Goal: Task Accomplishment & Management: Use online tool/utility

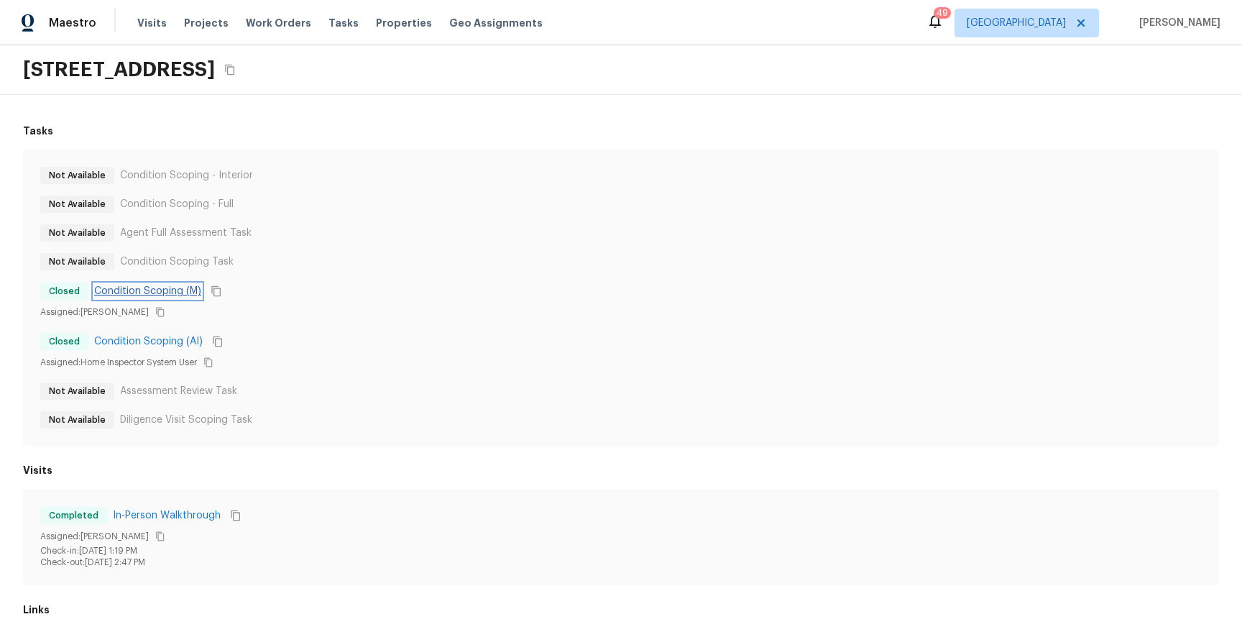
click at [172, 292] on link "Condition Scoping (M)" at bounding box center [147, 291] width 107 height 14
click at [172, 339] on link "Condition Scoping (AI)" at bounding box center [148, 341] width 109 height 14
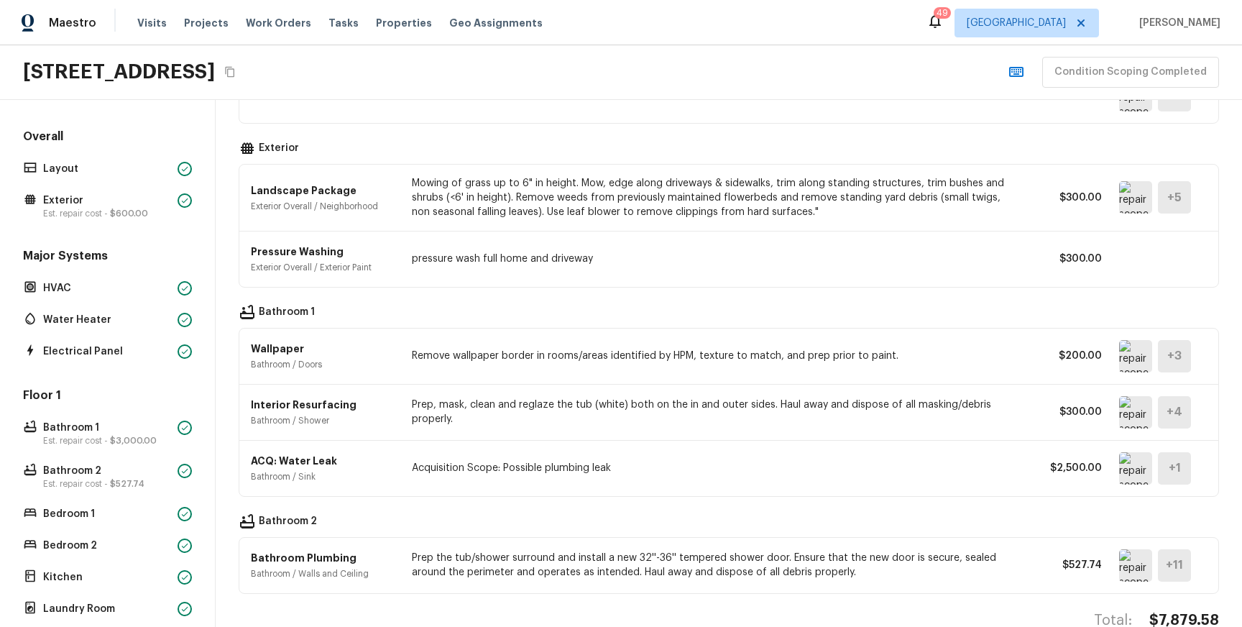
scroll to position [275, 0]
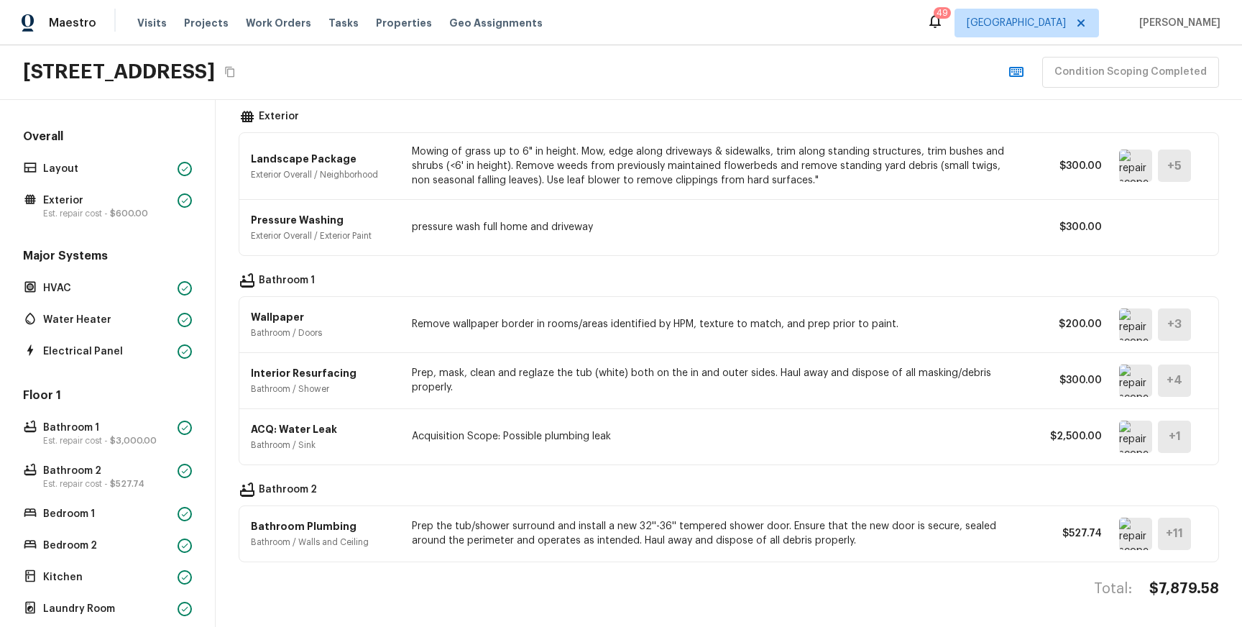
click at [1130, 528] on img at bounding box center [1135, 533] width 33 height 32
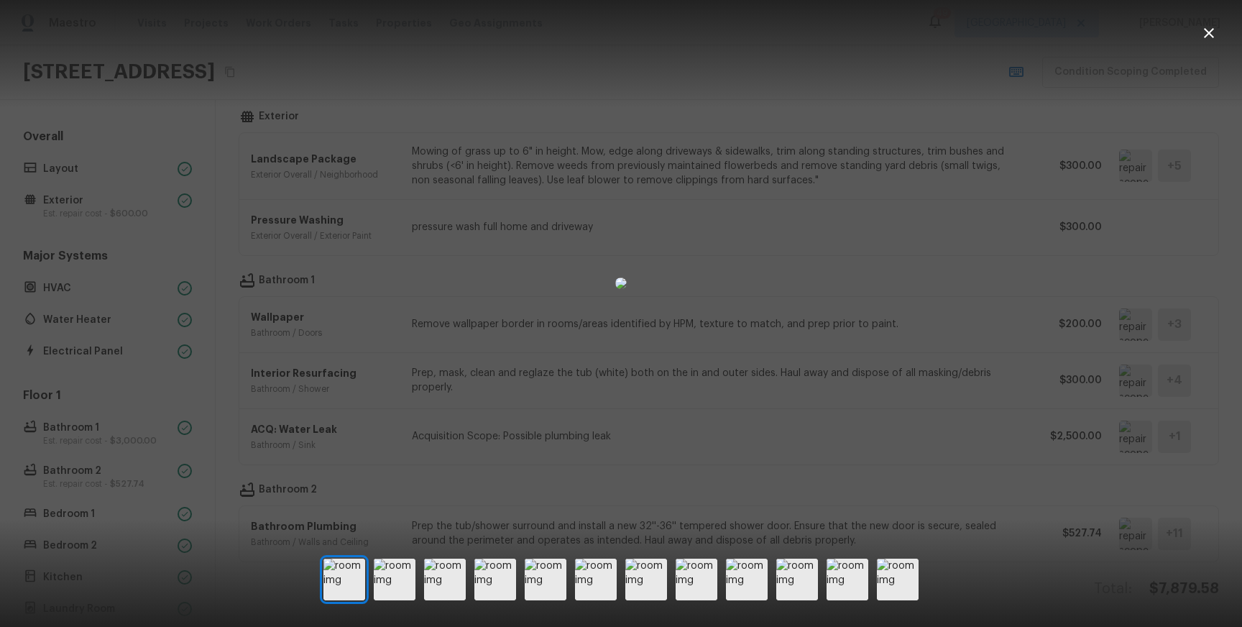
click at [919, 430] on div at bounding box center [621, 283] width 1242 height 520
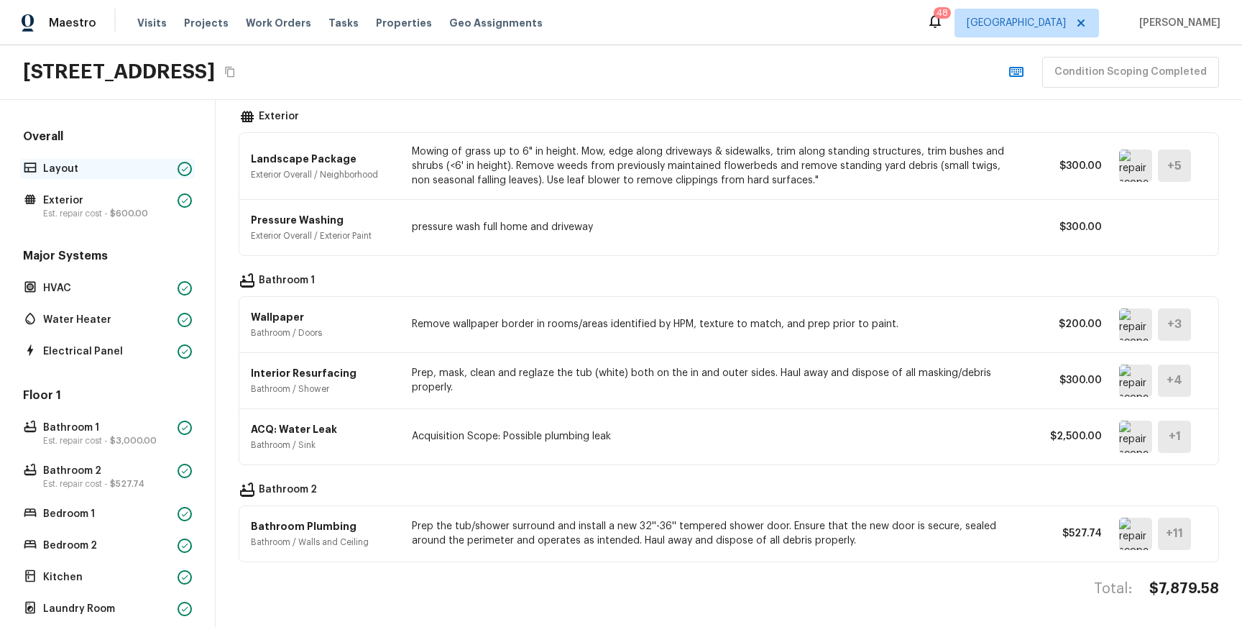
click at [122, 171] on p "Layout" at bounding box center [107, 169] width 129 height 14
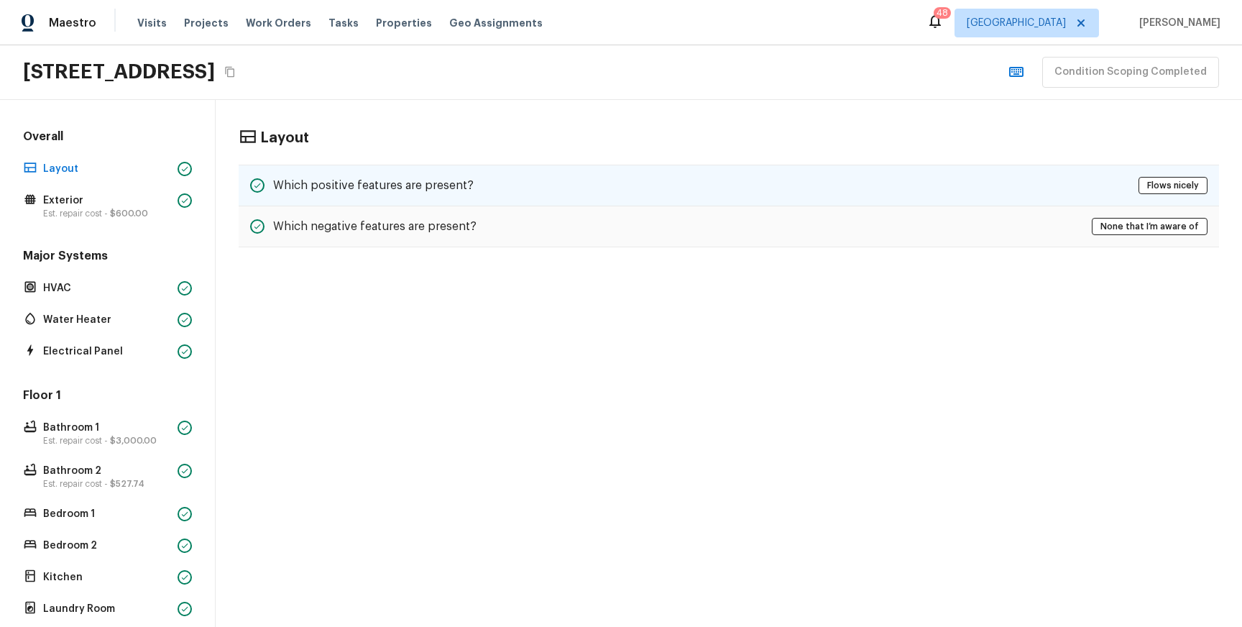
scroll to position [0, 0]
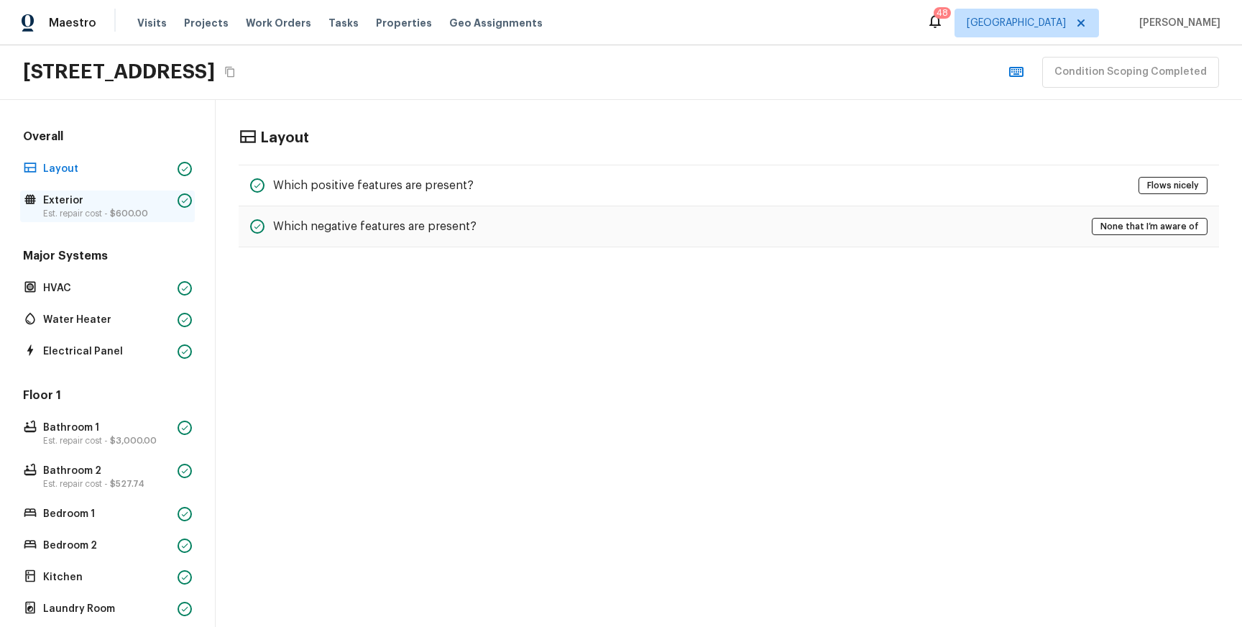
click at [83, 205] on p "Exterior" at bounding box center [107, 200] width 129 height 14
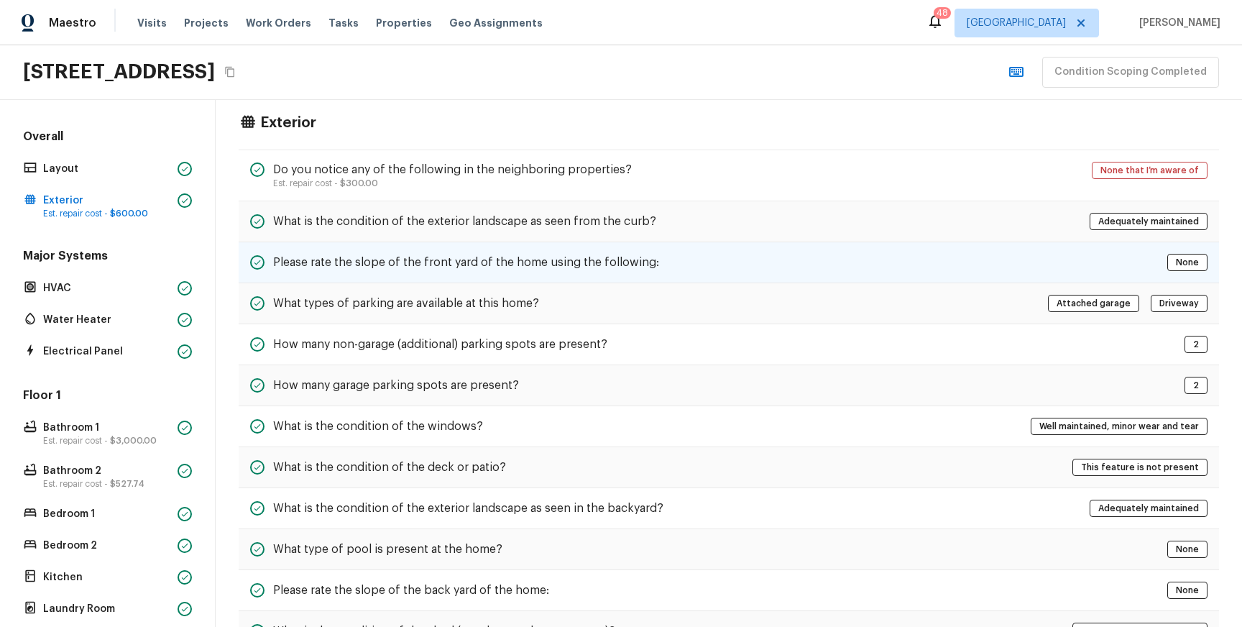
scroll to position [17, 0]
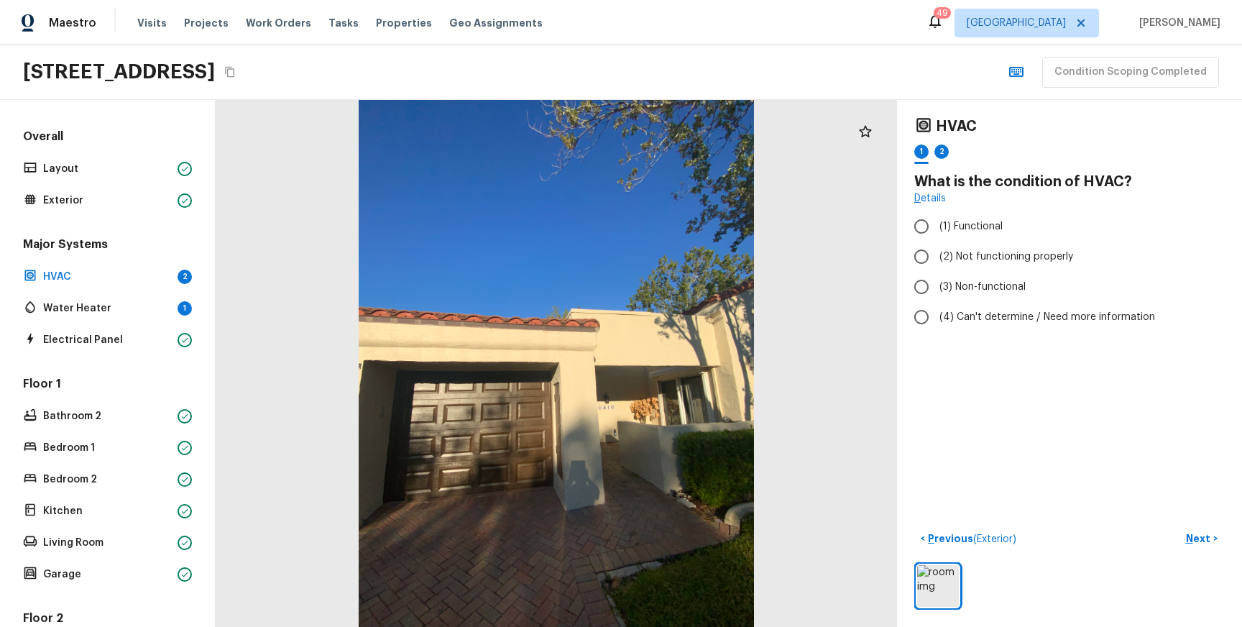
scroll to position [224, 0]
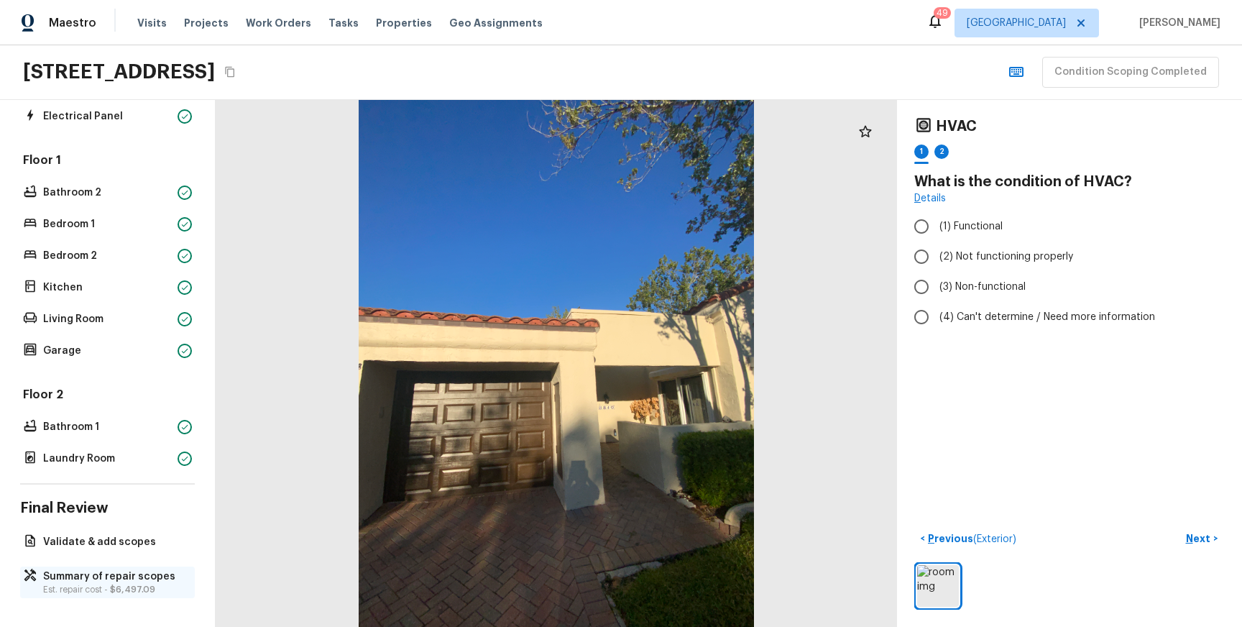
click at [98, 587] on p "Est. repair cost - $6,497.09" at bounding box center [114, 589] width 143 height 11
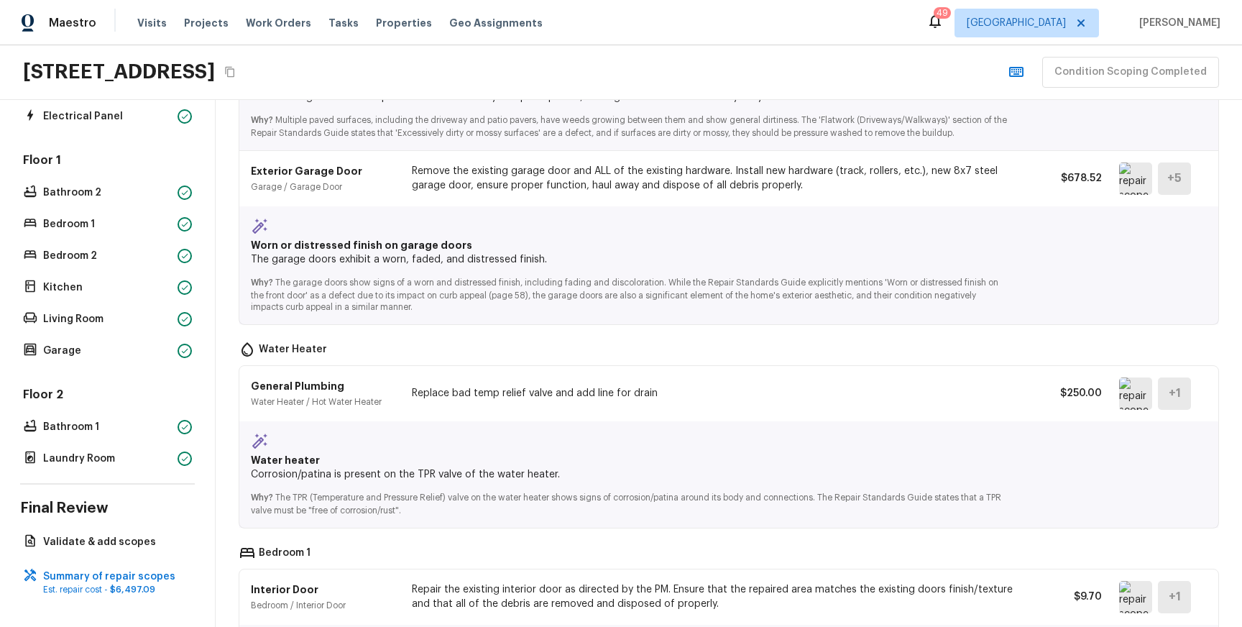
scroll to position [1377, 0]
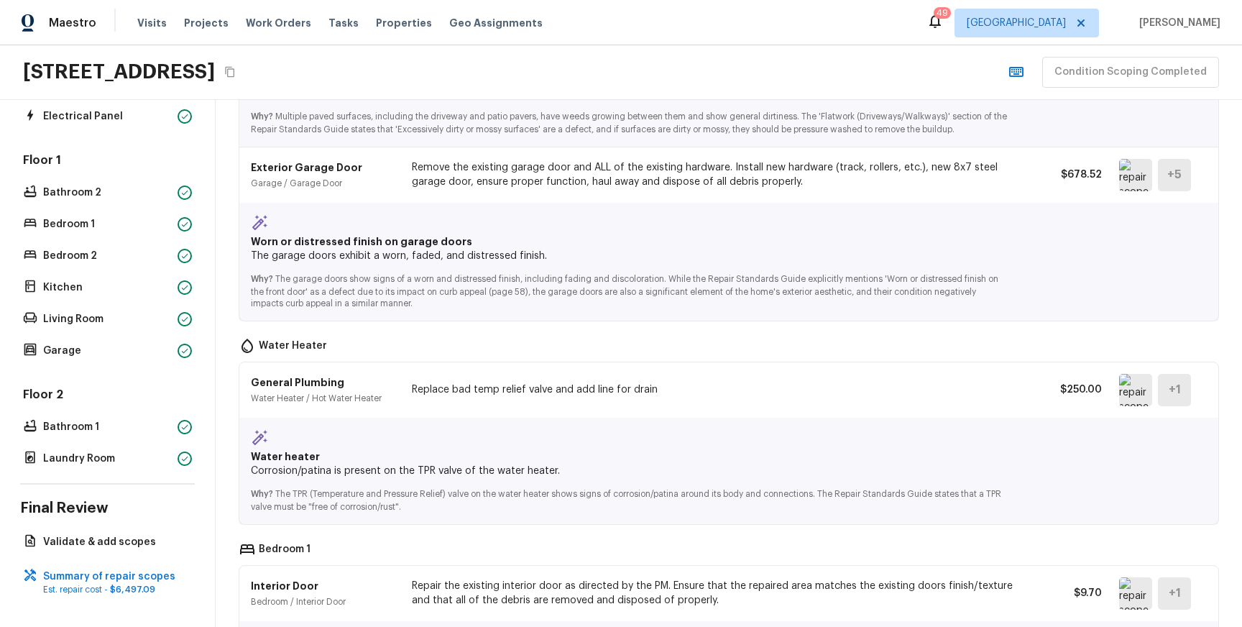
click at [1136, 396] on img at bounding box center [1135, 390] width 33 height 32
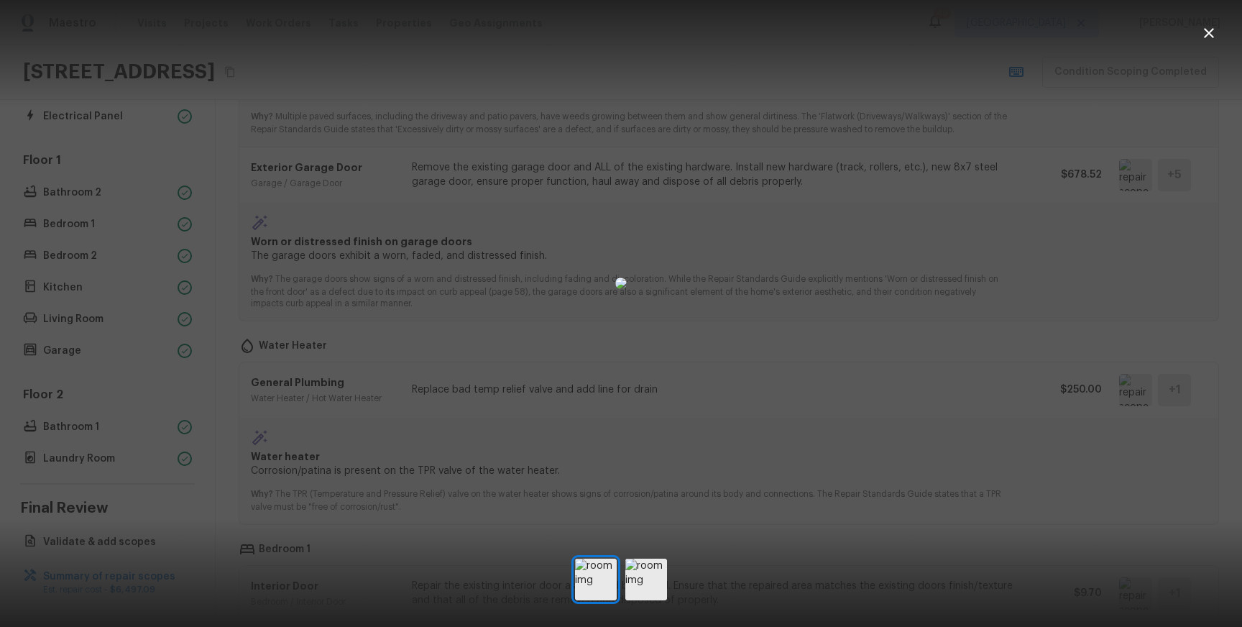
click at [1016, 343] on div at bounding box center [621, 283] width 1242 height 520
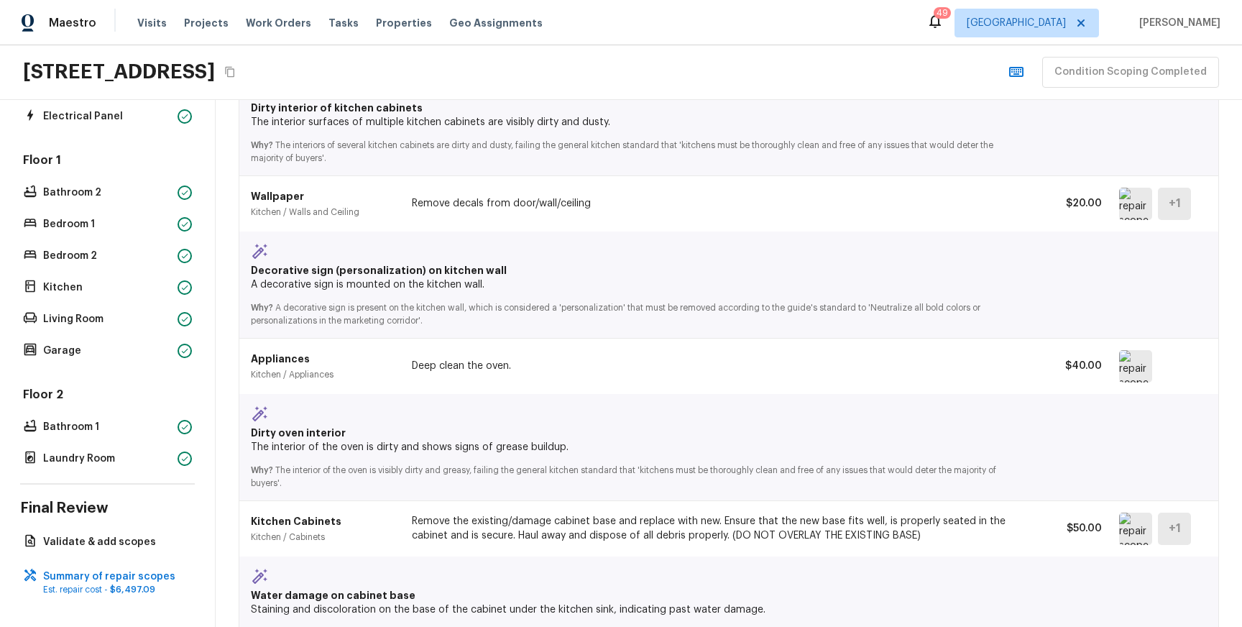
scroll to position [2939, 0]
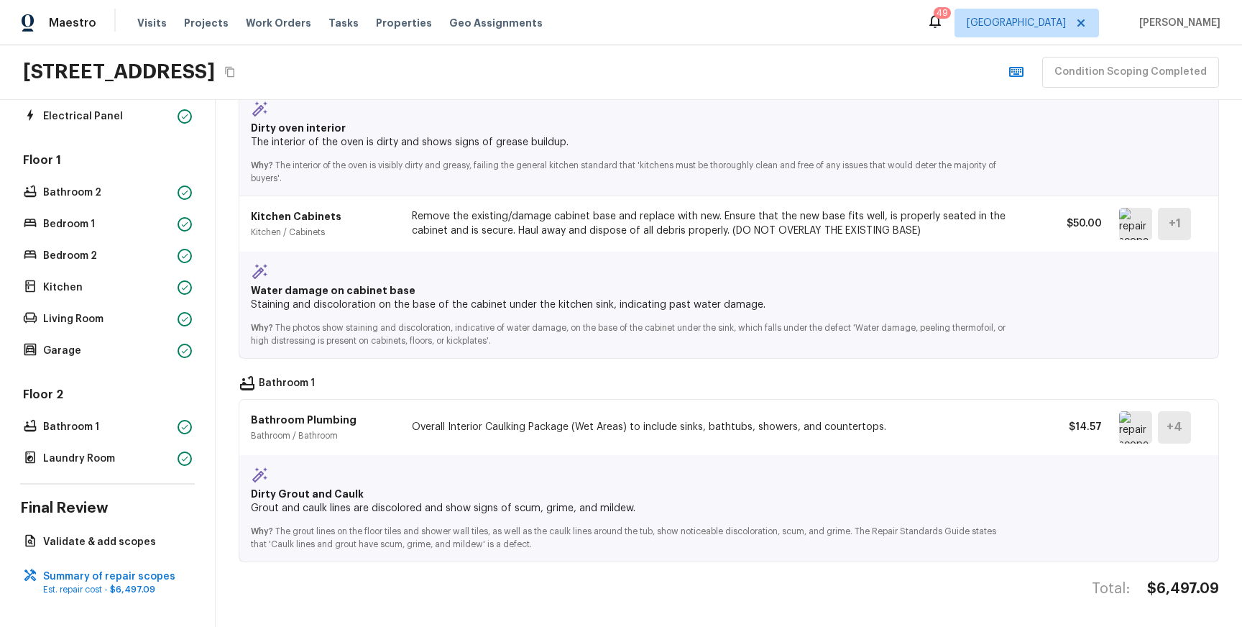
click at [1137, 438] on img at bounding box center [1135, 427] width 33 height 32
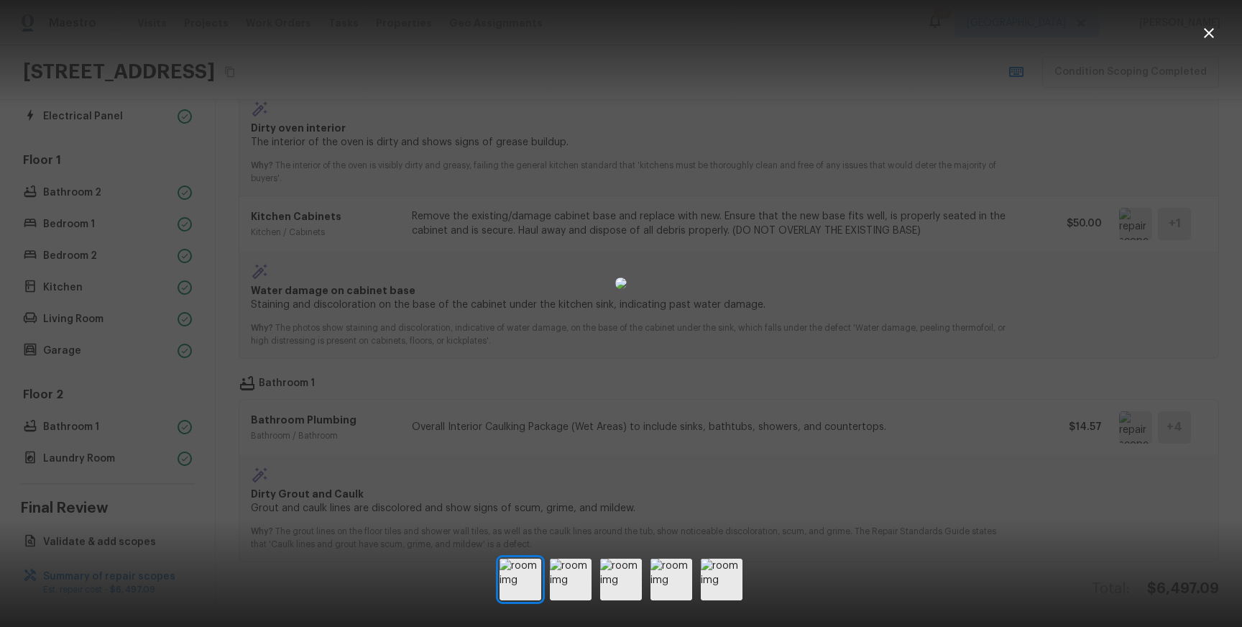
click at [1004, 439] on div at bounding box center [621, 283] width 1242 height 520
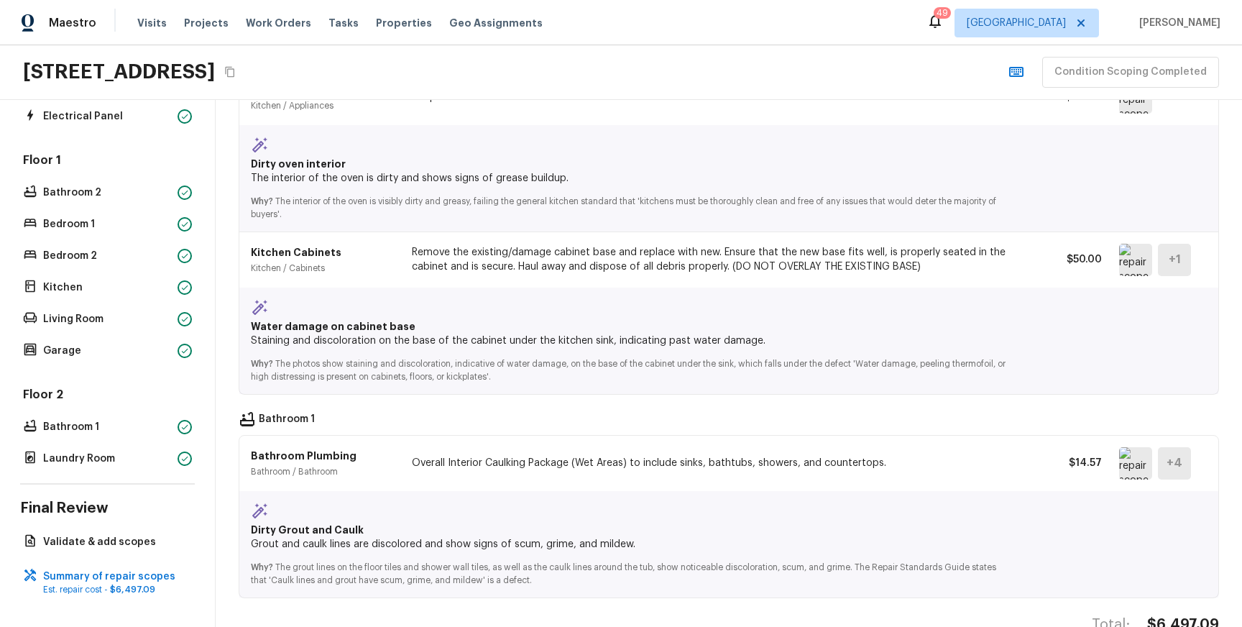
scroll to position [2901, 0]
click at [1141, 260] on img at bounding box center [1135, 263] width 33 height 32
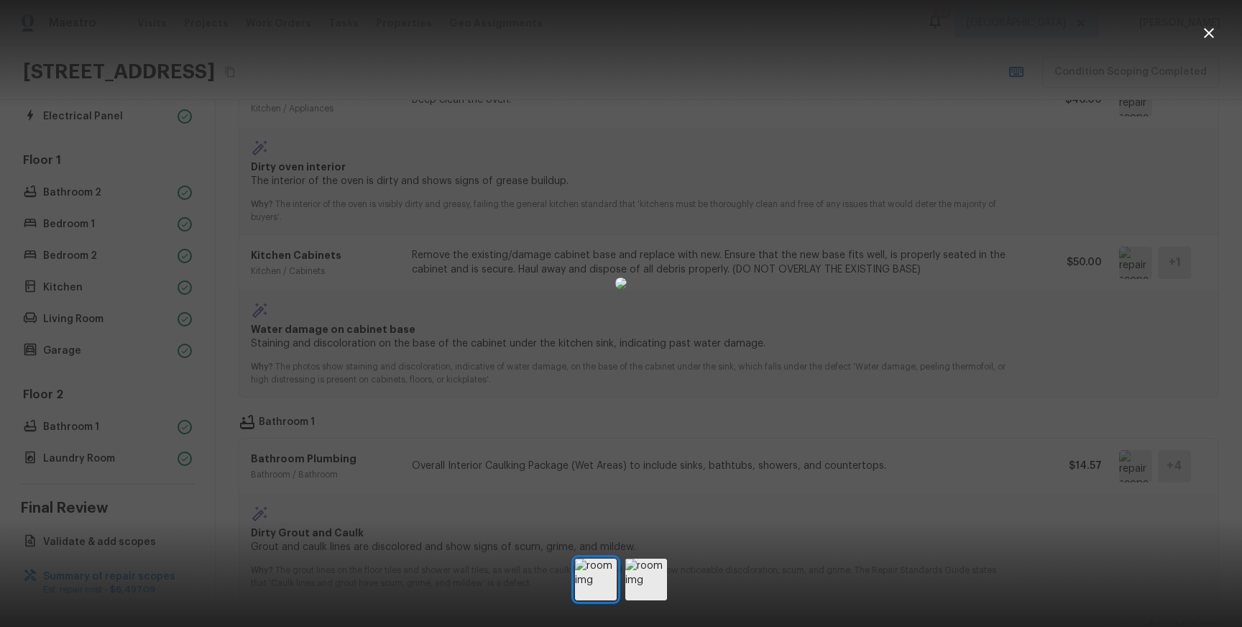
click at [1030, 333] on div at bounding box center [621, 283] width 1242 height 520
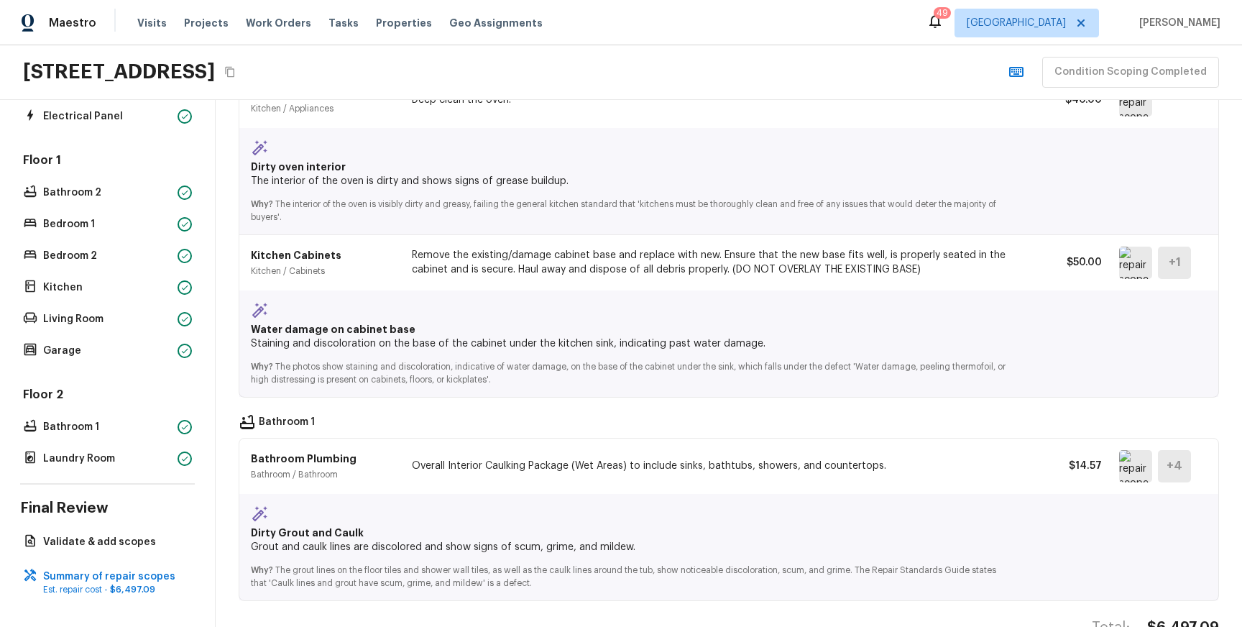
click at [1128, 254] on img at bounding box center [1135, 263] width 33 height 32
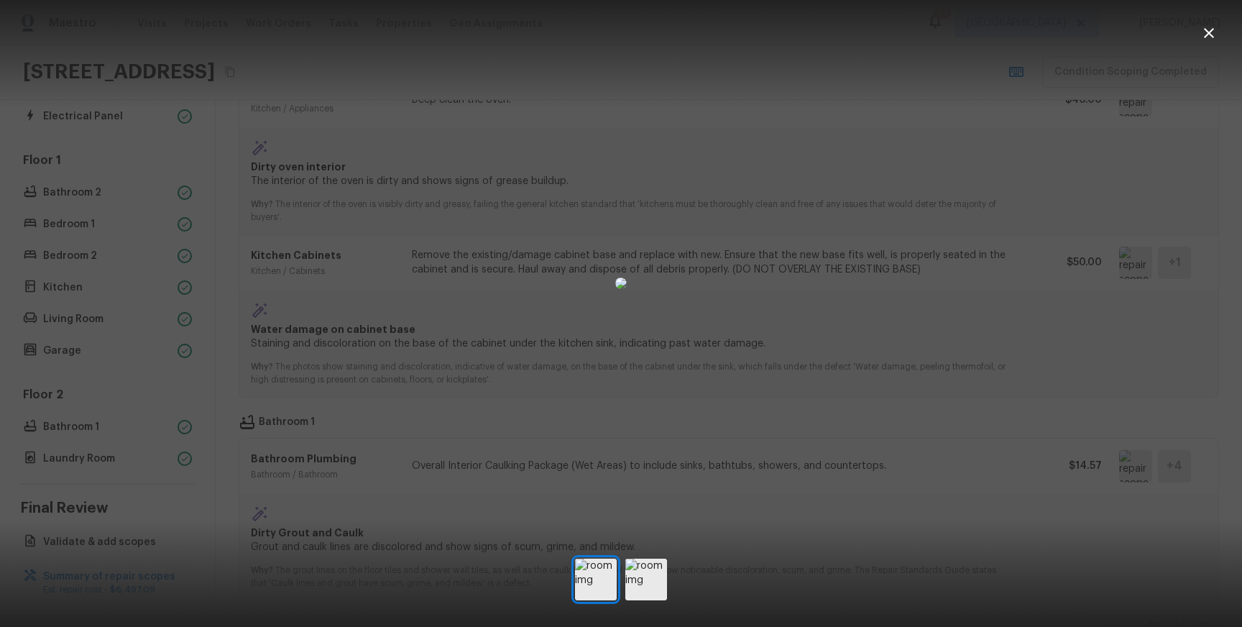
click at [1061, 325] on div at bounding box center [621, 283] width 1242 height 520
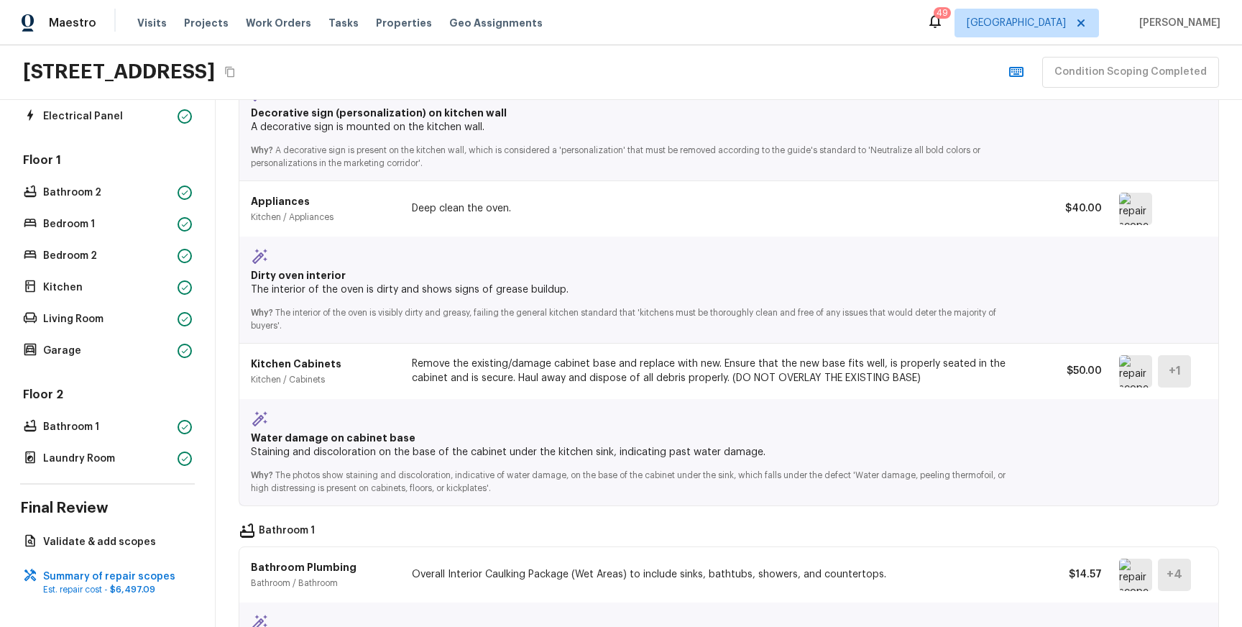
scroll to position [2750, 0]
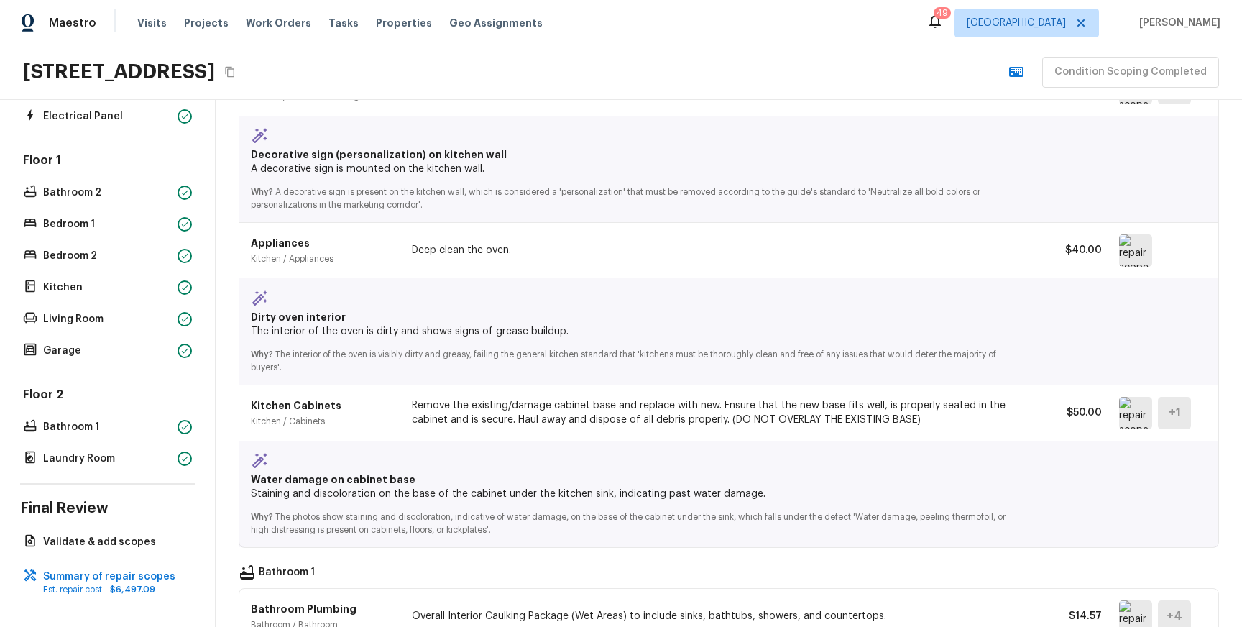
click at [1130, 252] on img at bounding box center [1135, 250] width 33 height 32
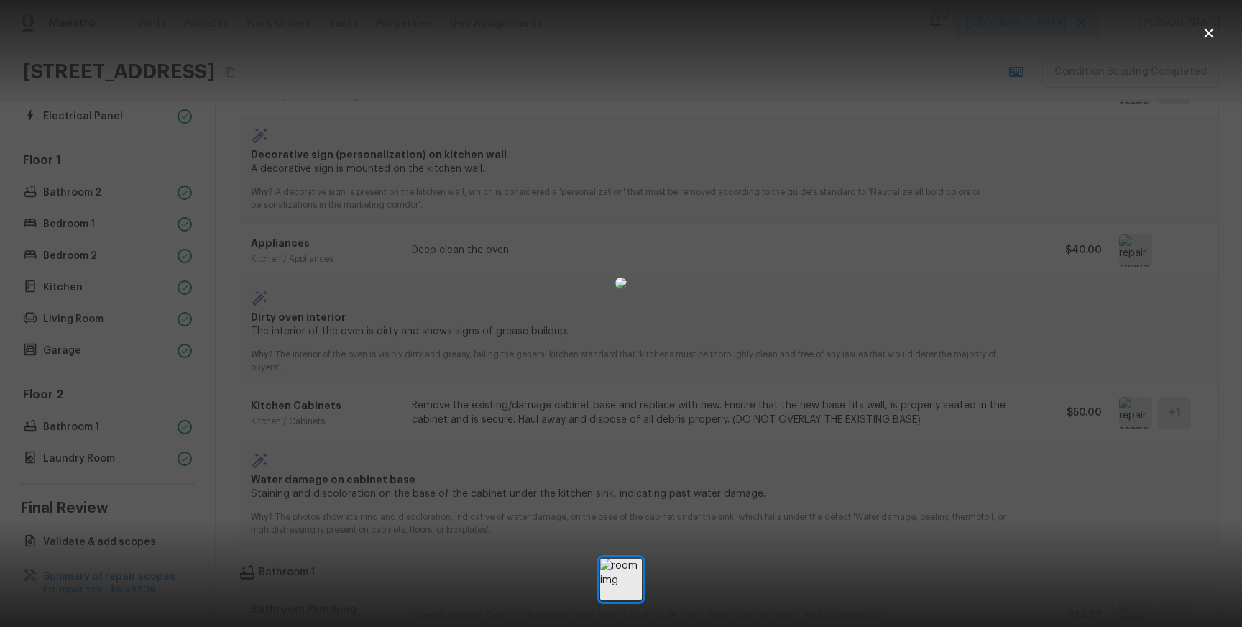
click at [996, 306] on div at bounding box center [621, 283] width 1242 height 520
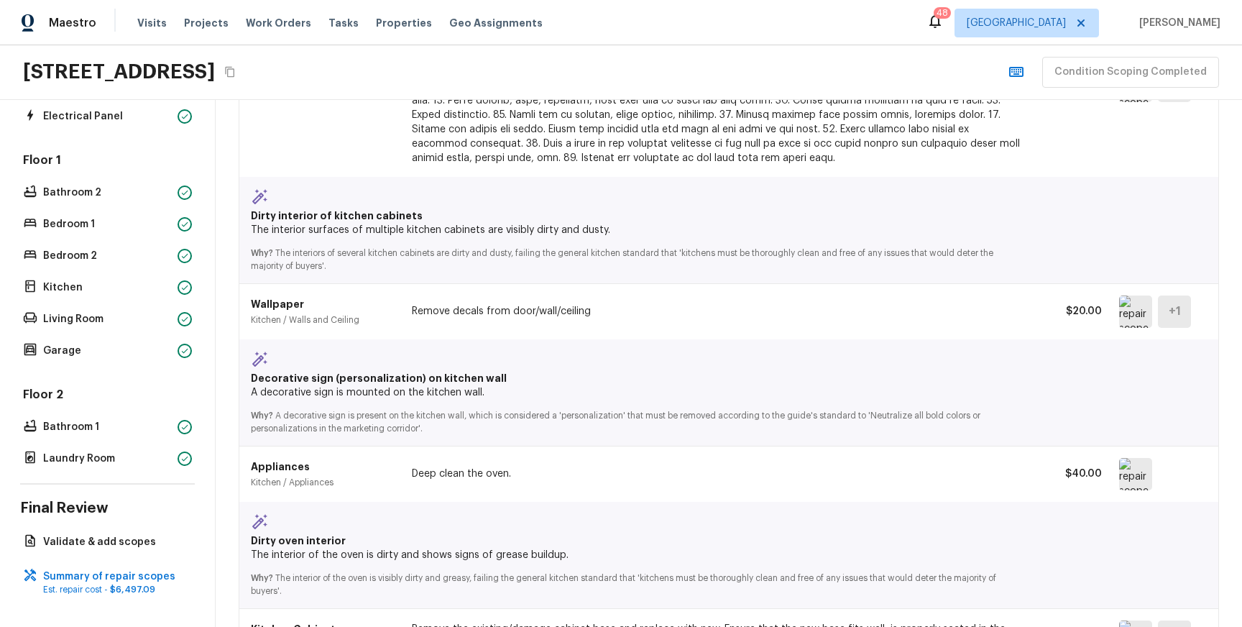
scroll to position [2522, 0]
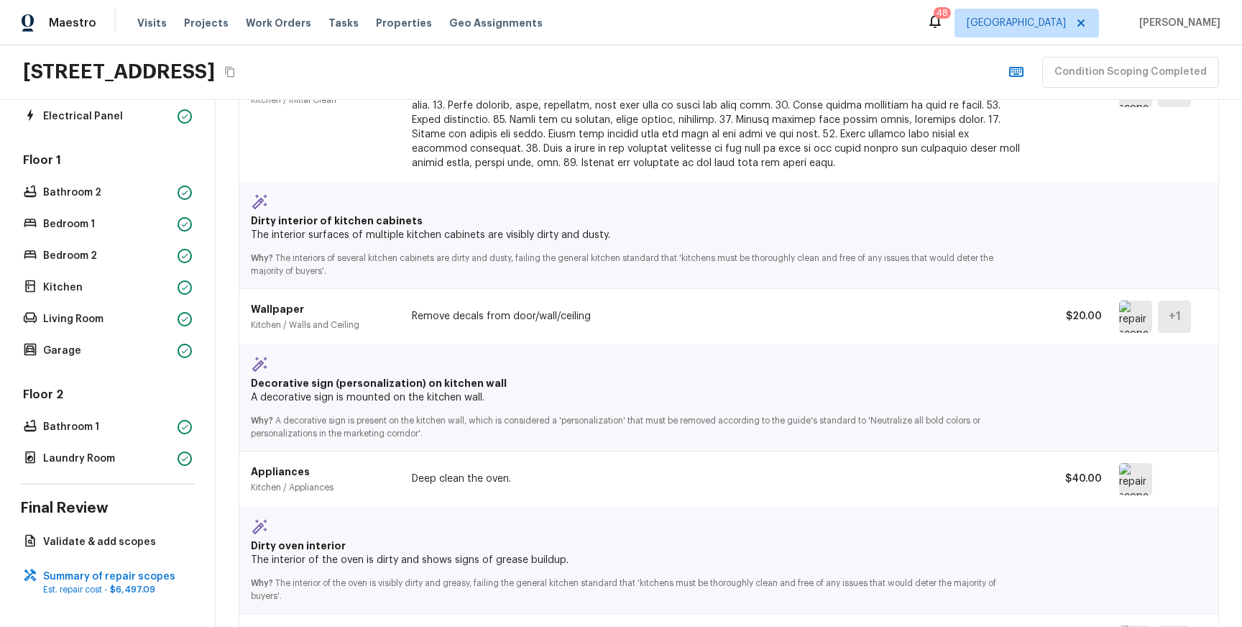
click at [1130, 313] on img at bounding box center [1135, 316] width 33 height 32
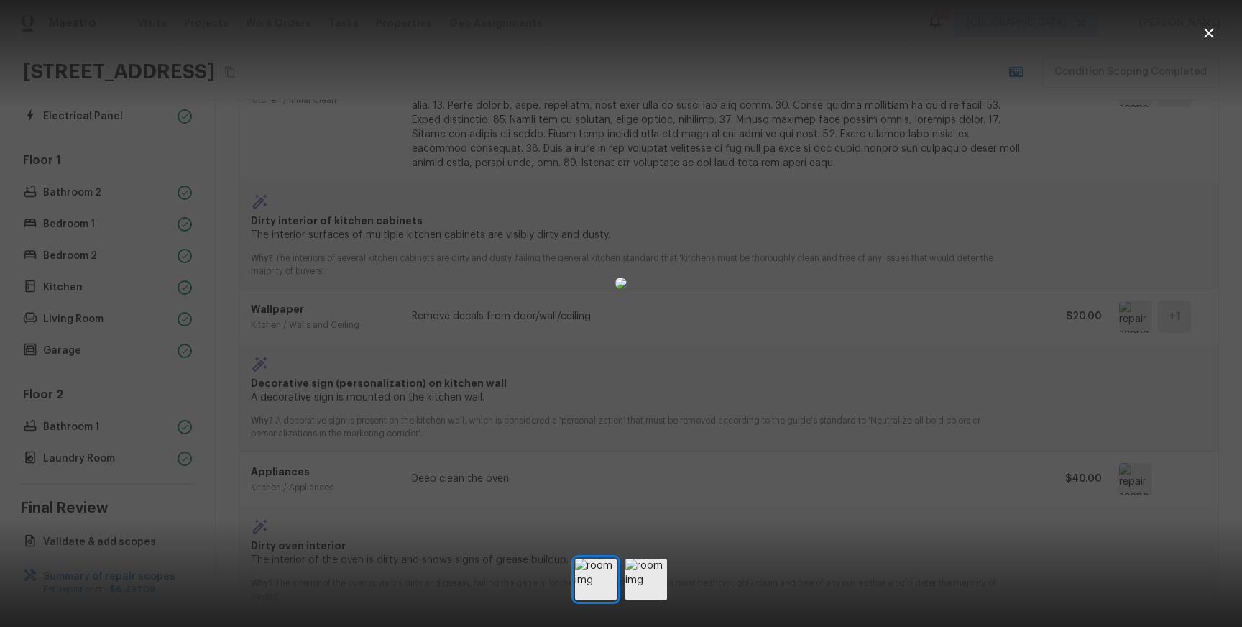
click at [1009, 325] on div at bounding box center [621, 283] width 1242 height 520
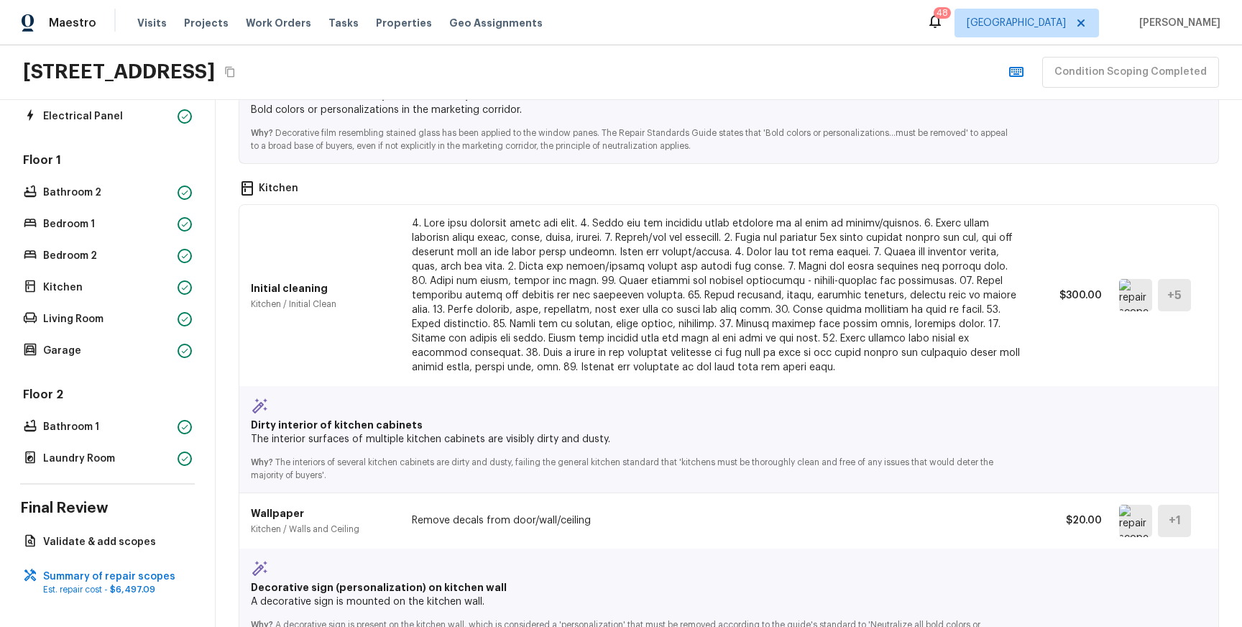
scroll to position [2317, 0]
click at [1137, 518] on img at bounding box center [1135, 521] width 33 height 32
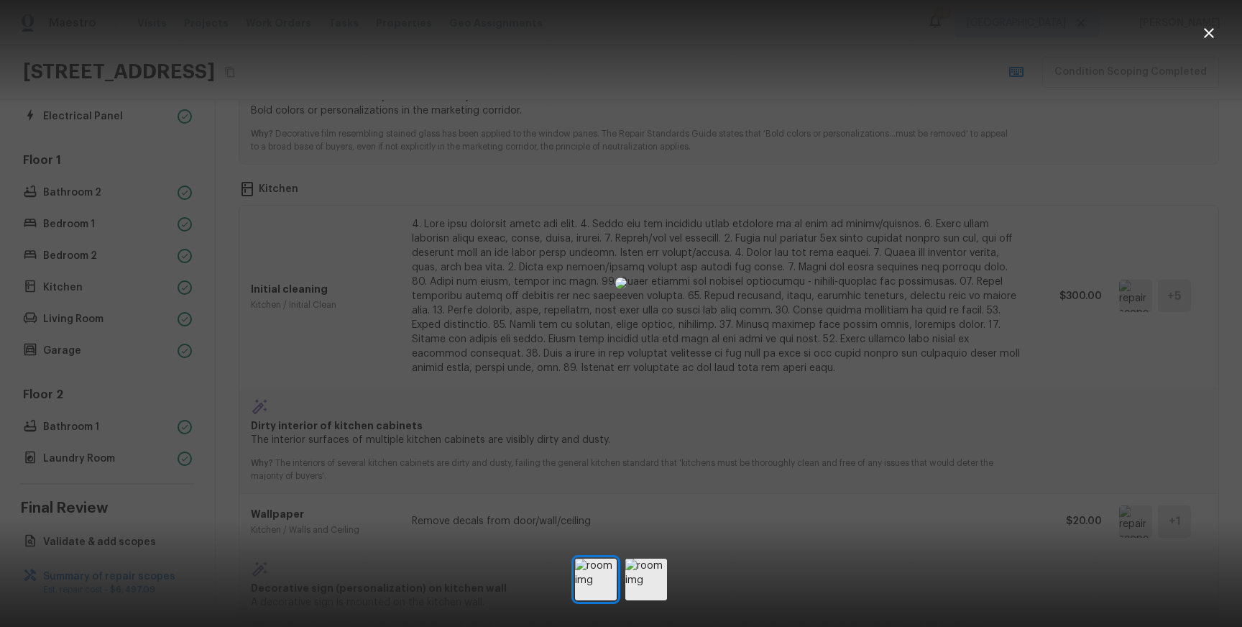
click at [1021, 409] on div at bounding box center [621, 283] width 1242 height 520
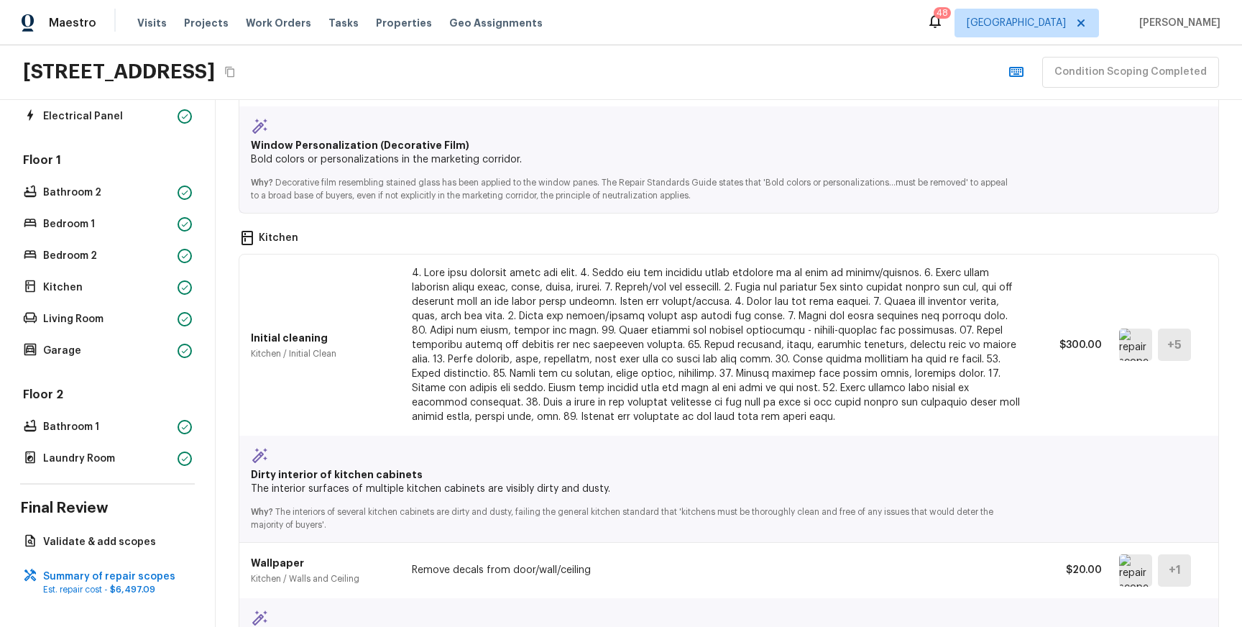
scroll to position [2262, 0]
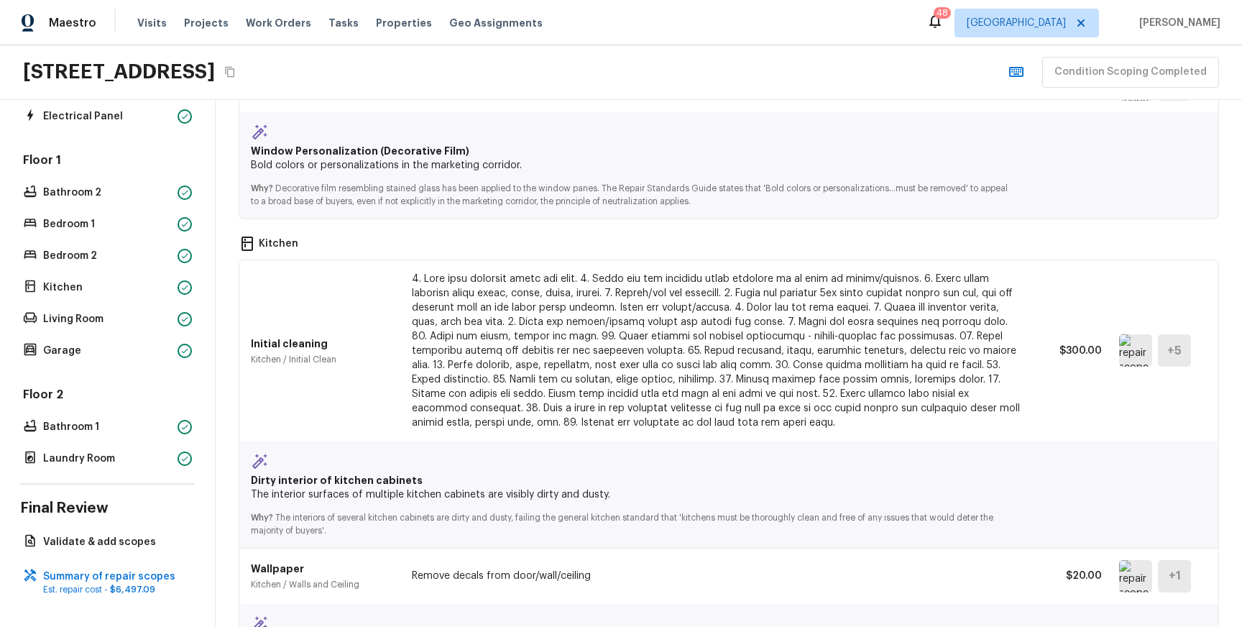
click at [1134, 342] on img at bounding box center [1135, 350] width 33 height 32
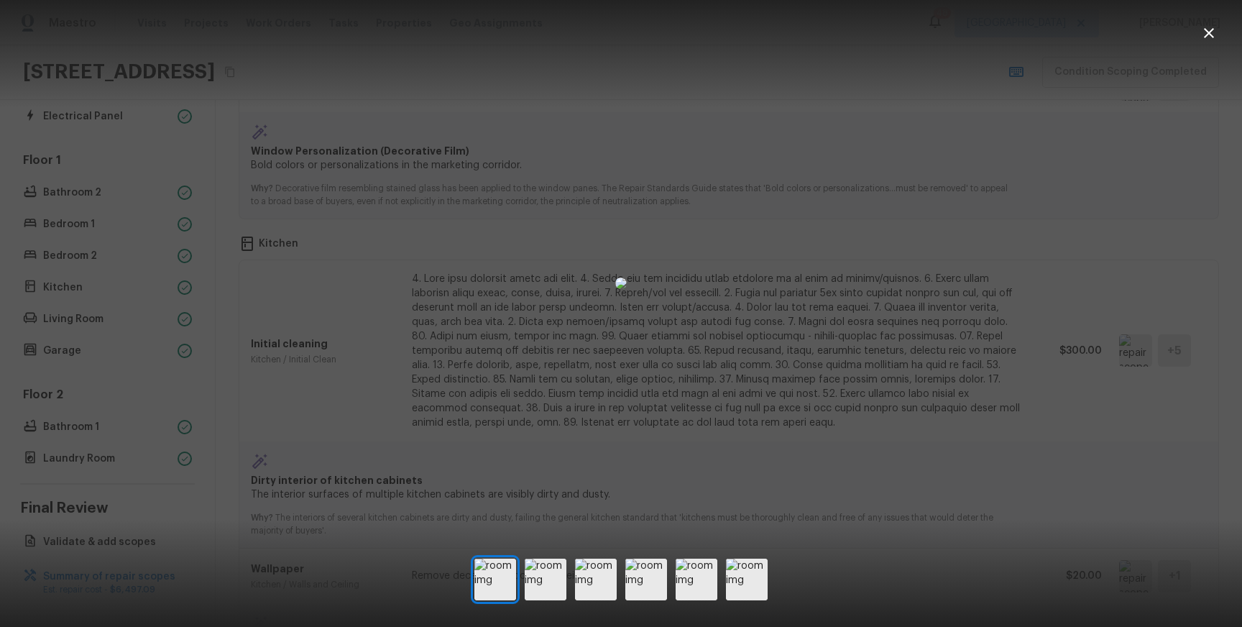
click at [1077, 290] on div at bounding box center [621, 283] width 1242 height 520
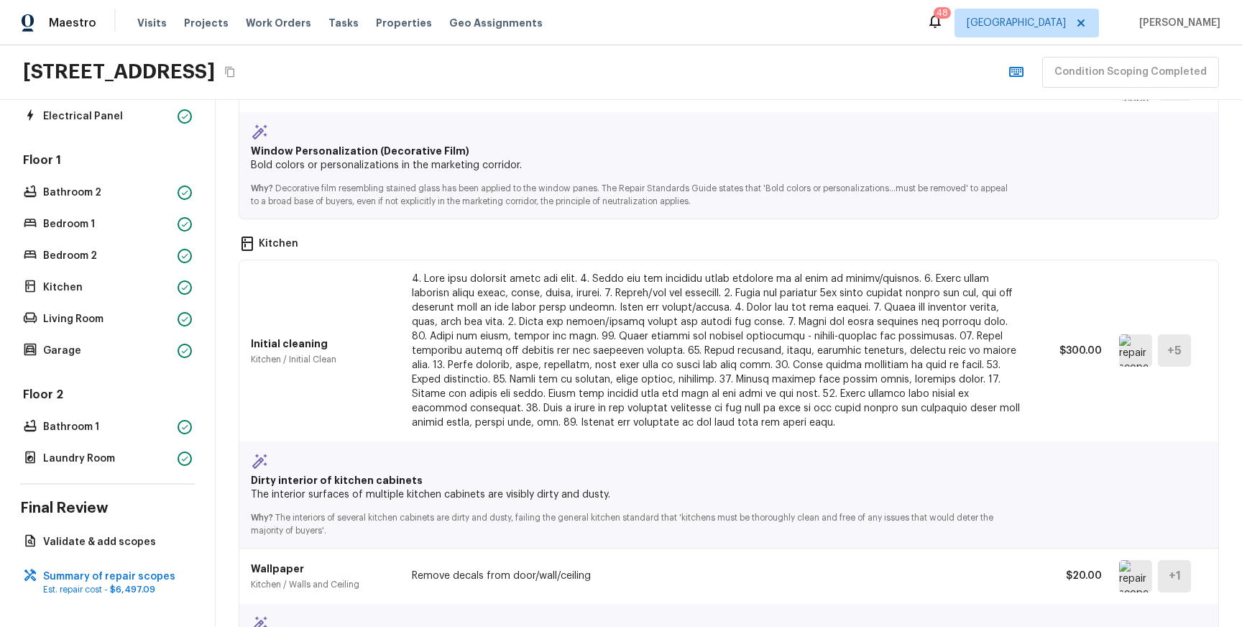
click at [1146, 349] on img at bounding box center [1135, 350] width 33 height 32
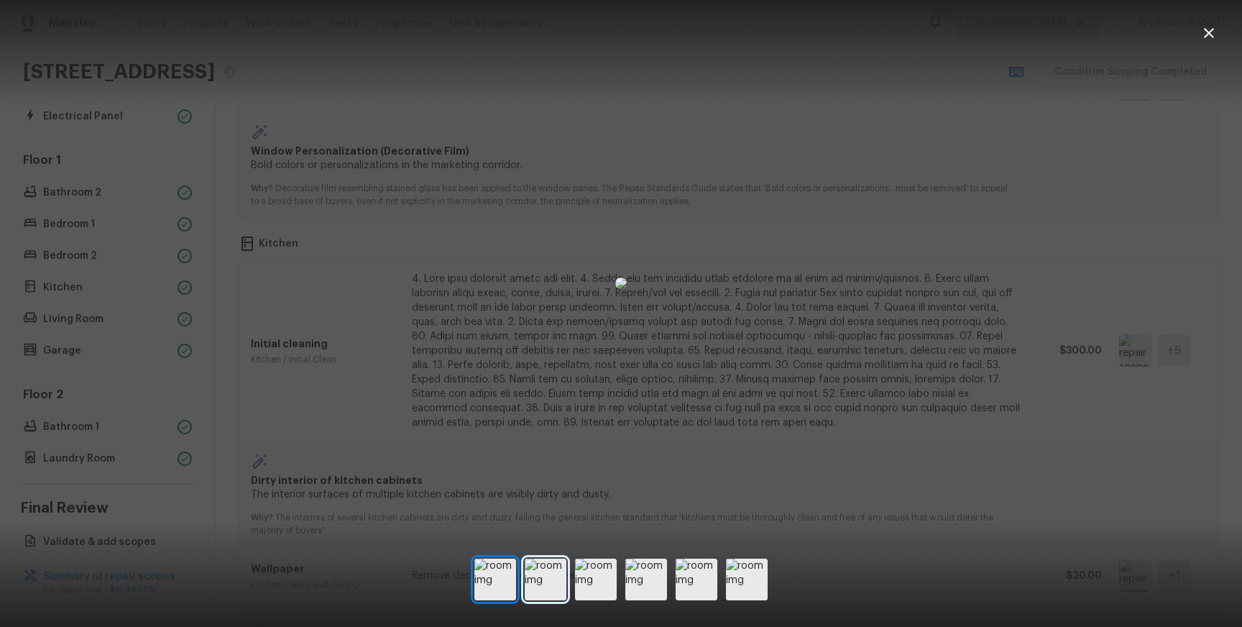
click at [563, 570] on img at bounding box center [546, 579] width 42 height 42
click at [592, 570] on img at bounding box center [596, 579] width 42 height 42
click at [640, 577] on img at bounding box center [646, 579] width 42 height 42
click at [716, 578] on img at bounding box center [697, 579] width 42 height 42
click at [746, 577] on img at bounding box center [747, 579] width 42 height 42
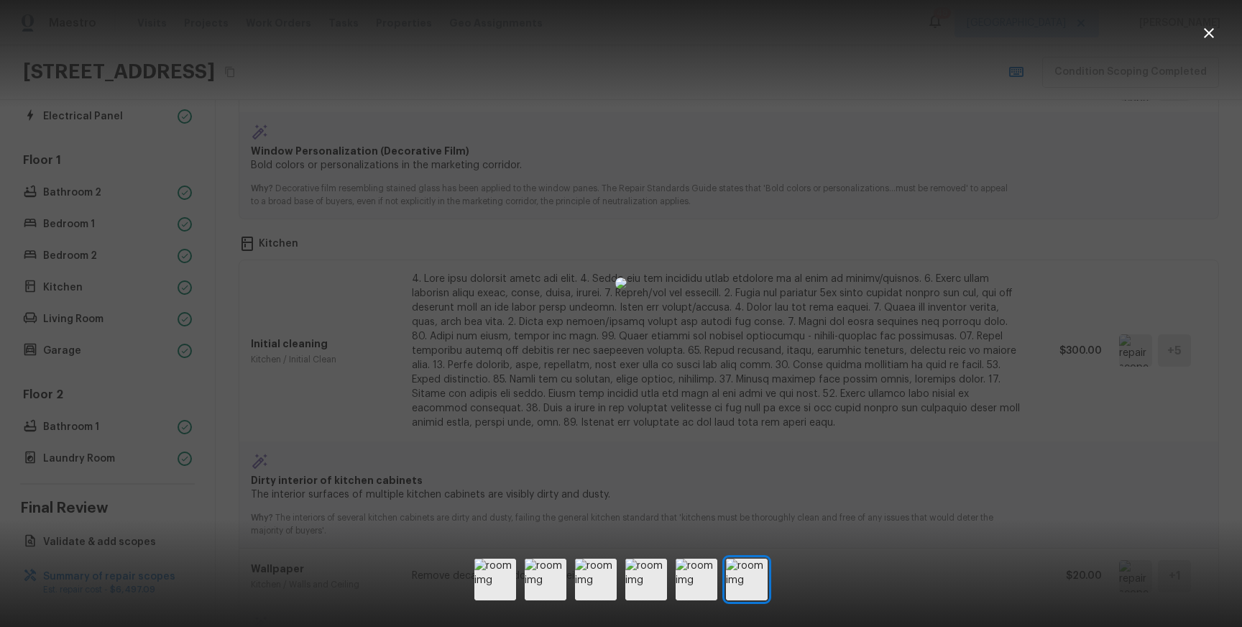
click at [1031, 277] on div at bounding box center [621, 283] width 1242 height 520
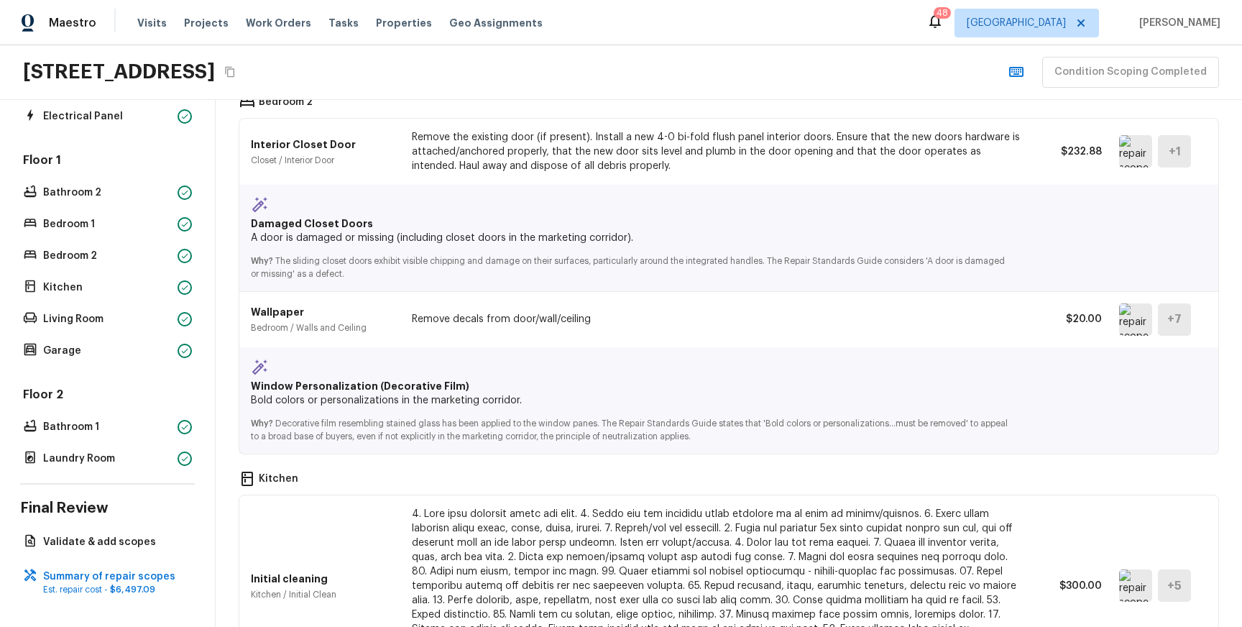
scroll to position [2009, 0]
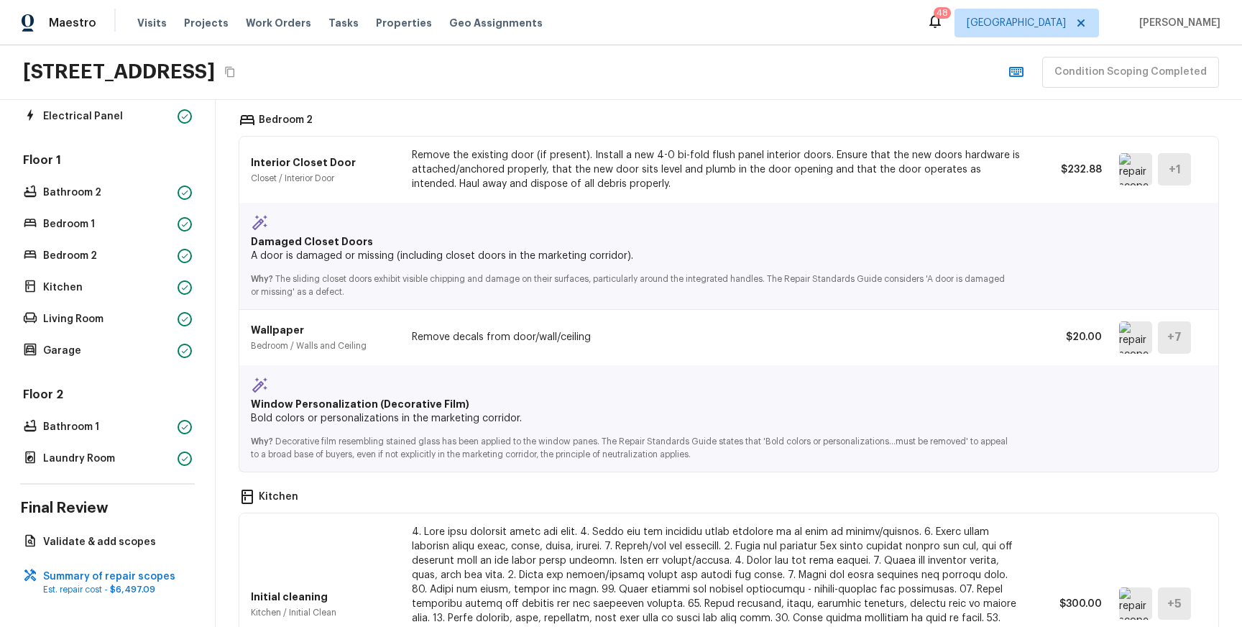
click at [1142, 344] on img at bounding box center [1135, 337] width 33 height 32
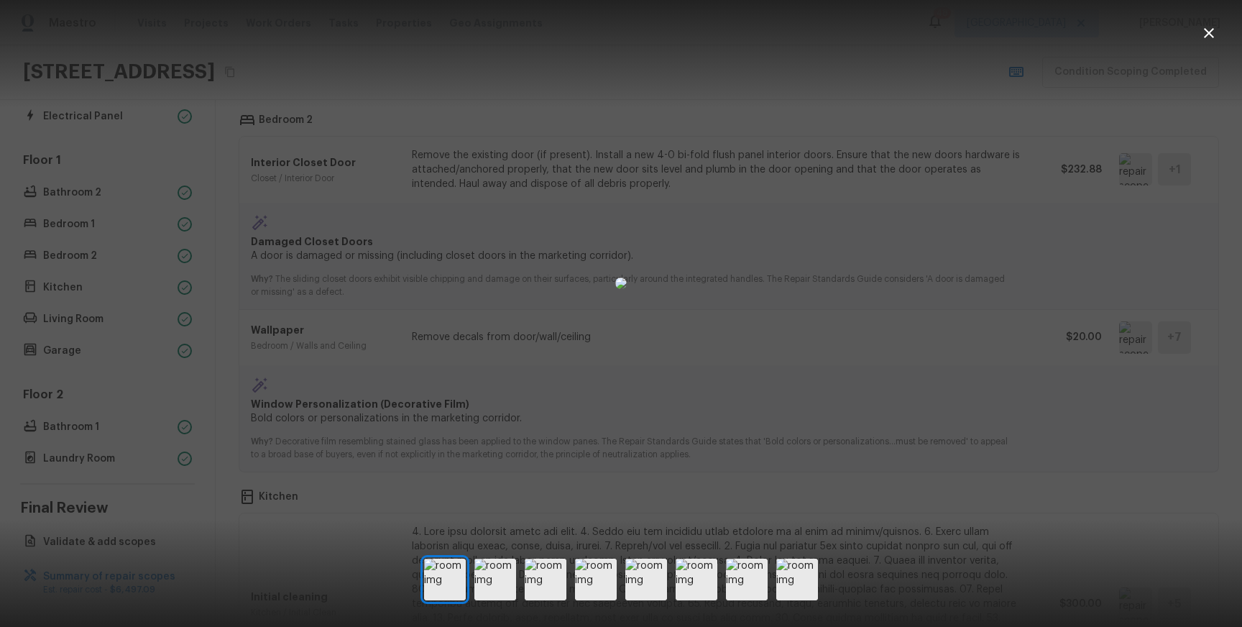
click at [979, 353] on div at bounding box center [621, 283] width 1242 height 520
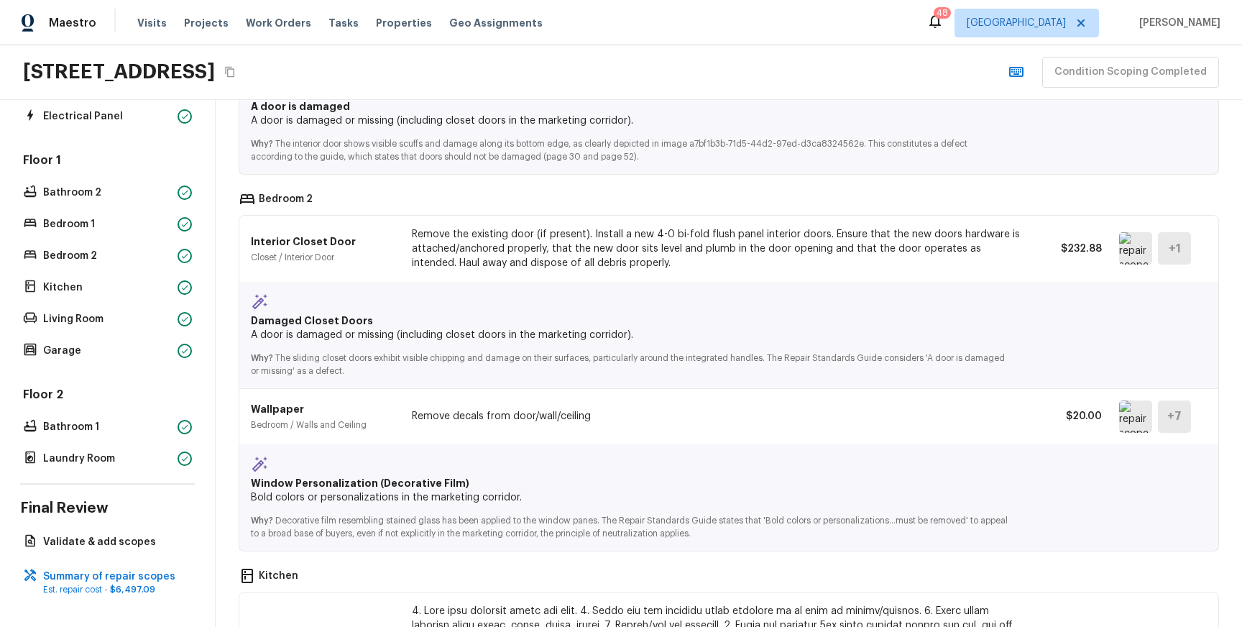
scroll to position [1935, 0]
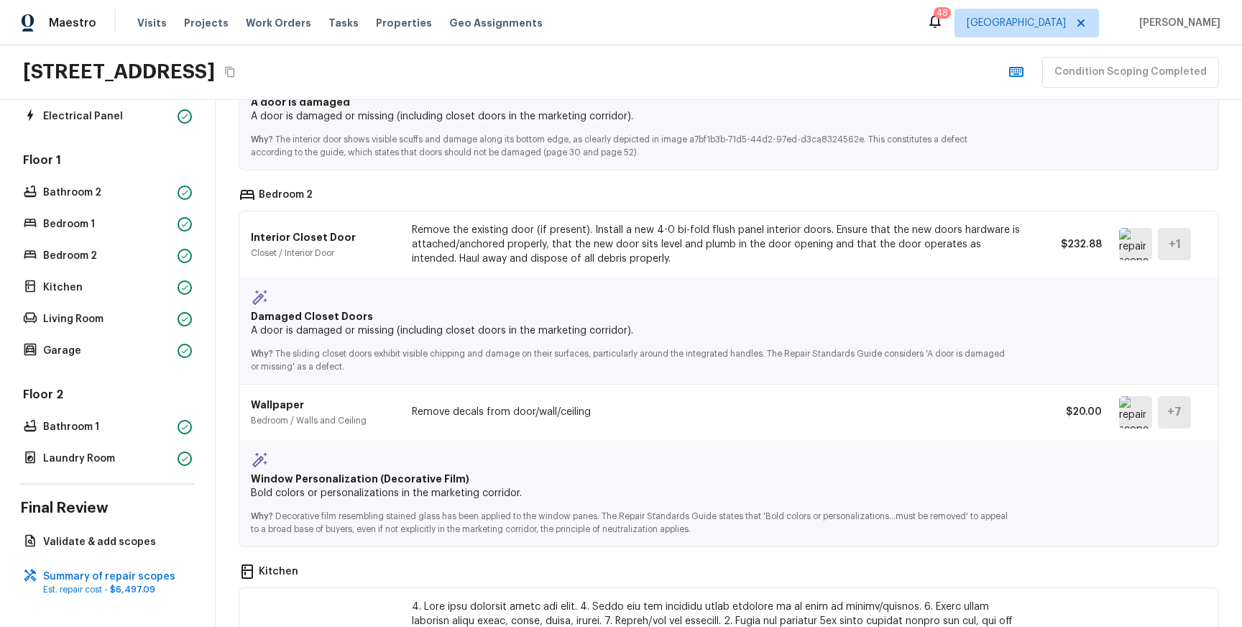
click at [1129, 250] on img at bounding box center [1135, 244] width 33 height 32
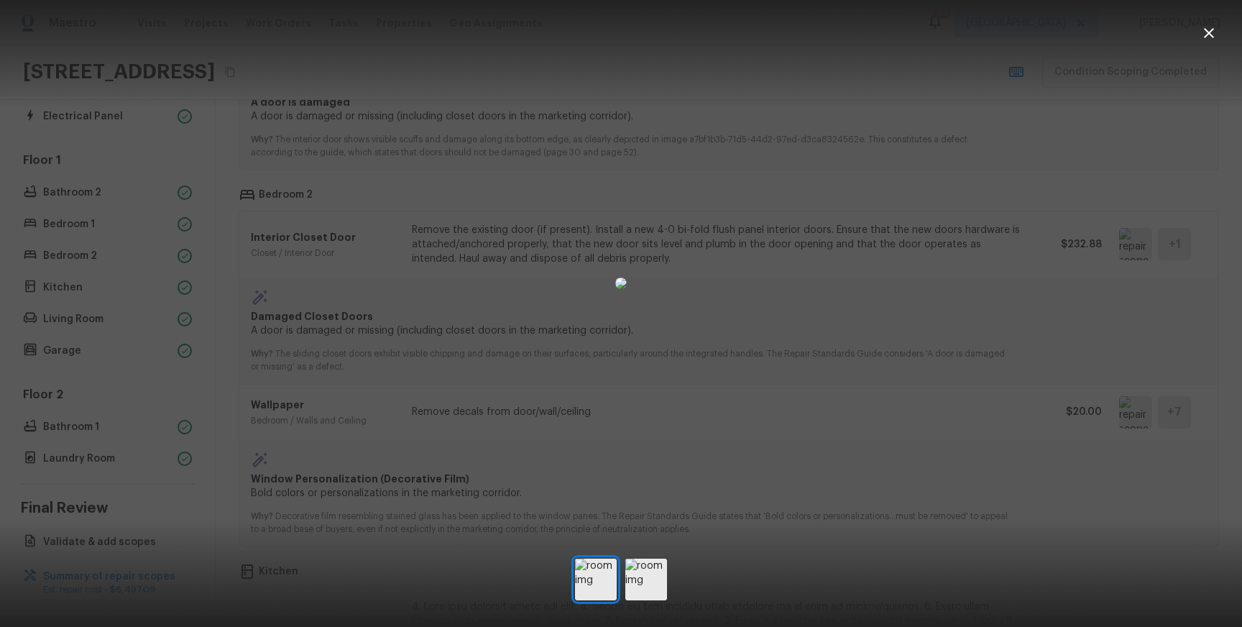
click at [1064, 317] on div at bounding box center [621, 283] width 1242 height 520
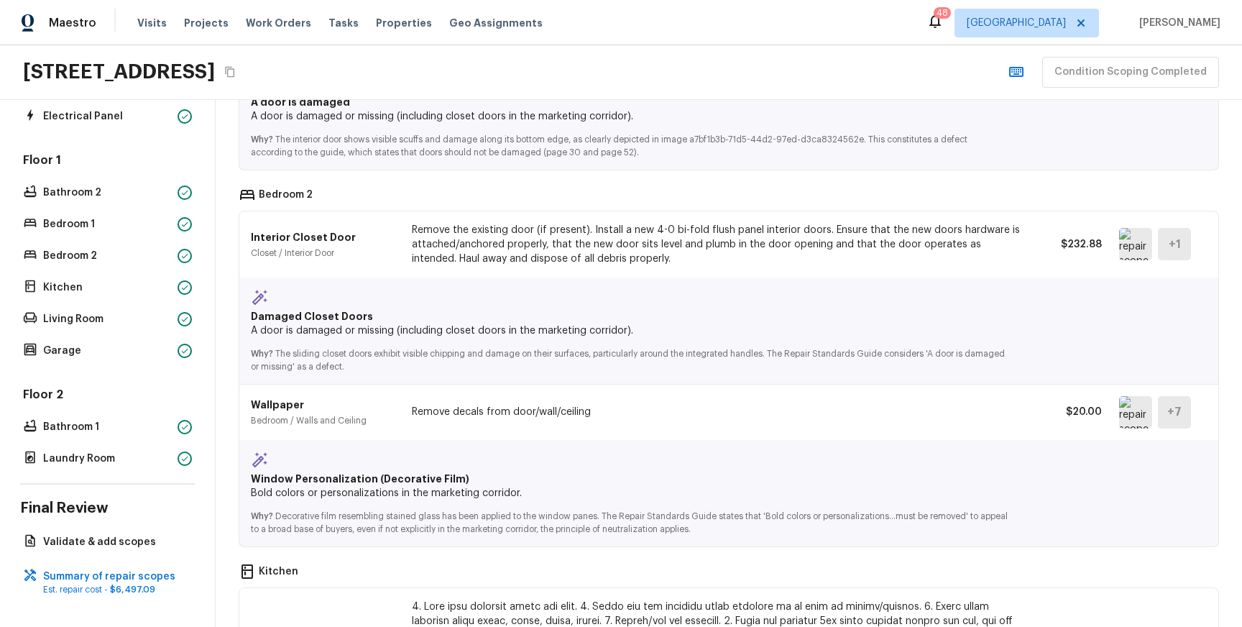
click at [1126, 253] on img at bounding box center [1135, 244] width 33 height 32
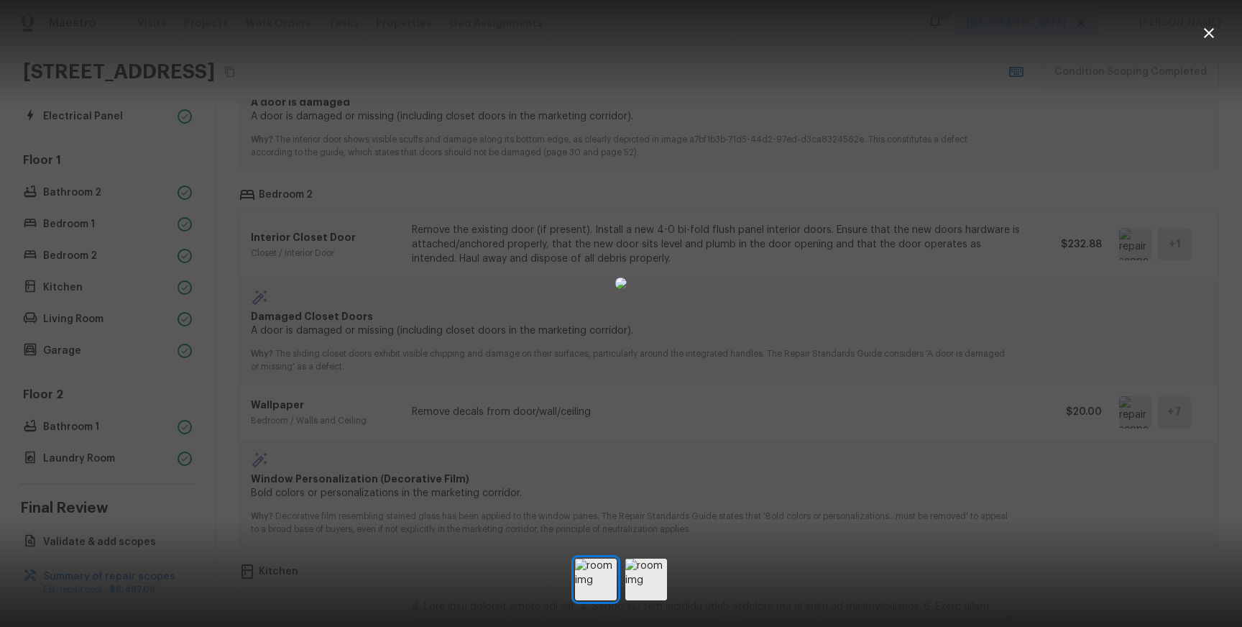
click at [1061, 247] on div at bounding box center [621, 283] width 1242 height 520
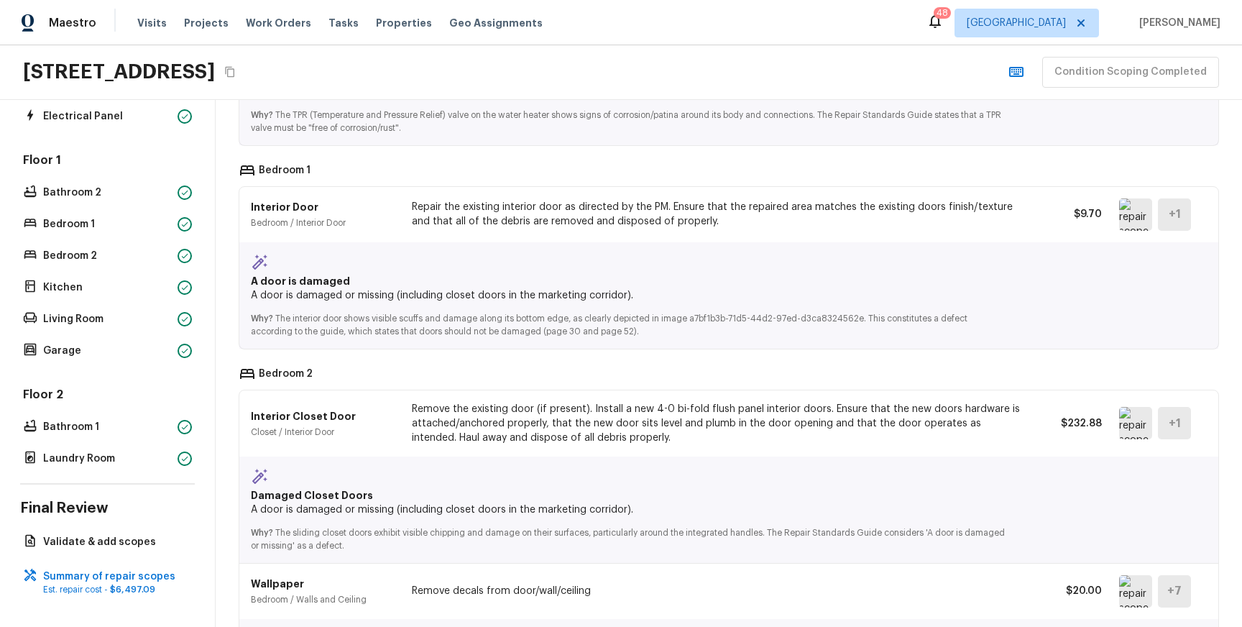
scroll to position [1754, 0]
click at [1122, 220] on img at bounding box center [1135, 216] width 33 height 32
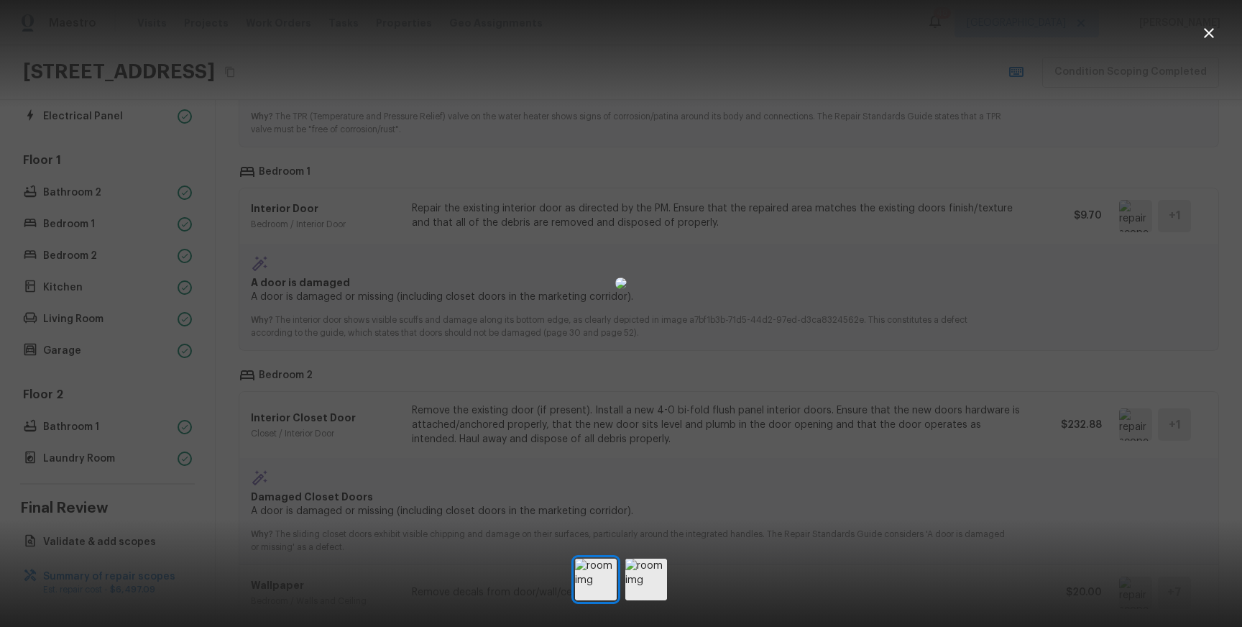
click at [1009, 301] on div at bounding box center [621, 283] width 1242 height 520
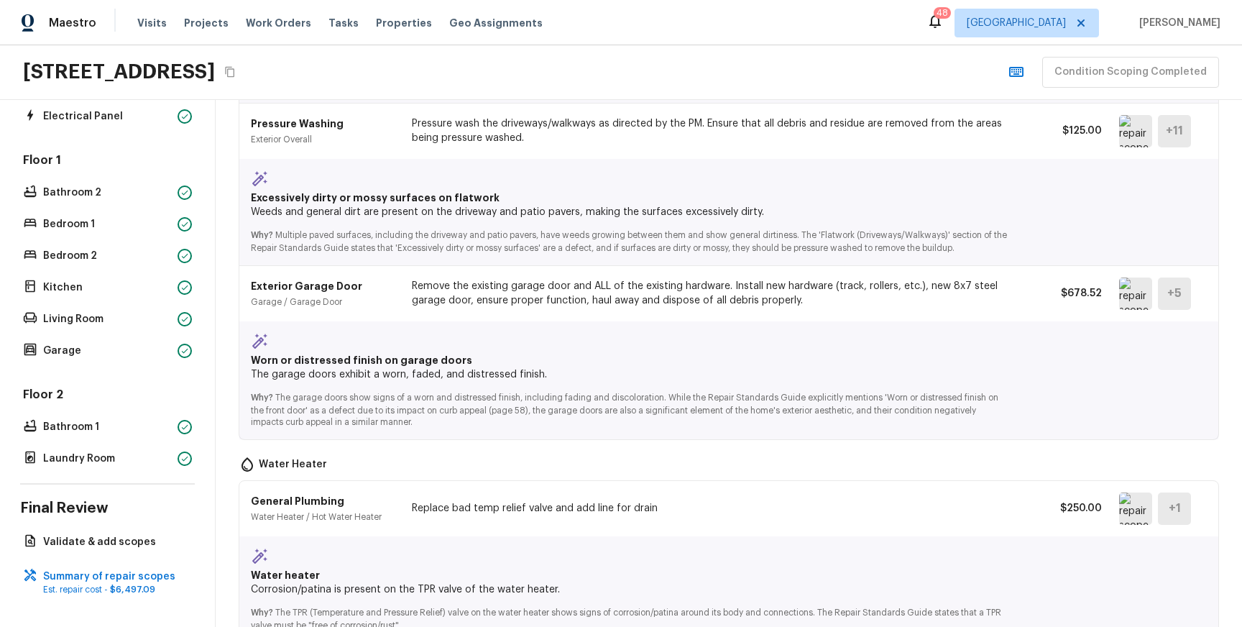
scroll to position [1256, 0]
click at [1128, 291] on img at bounding box center [1135, 296] width 33 height 32
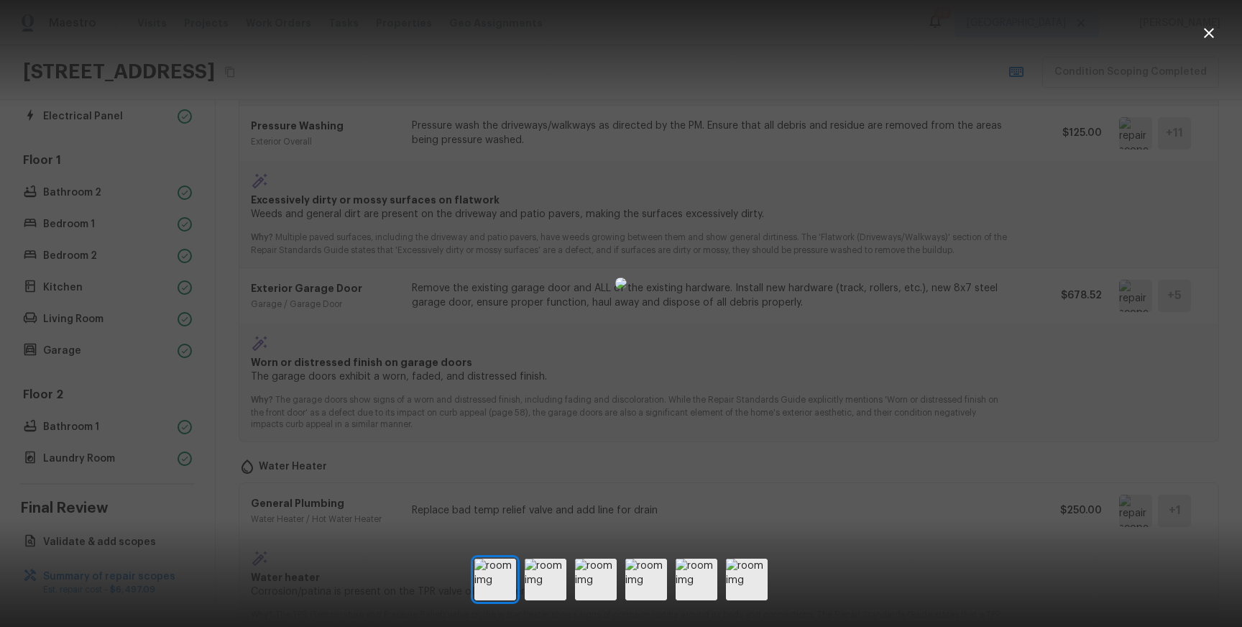
click at [1026, 336] on div at bounding box center [621, 283] width 1242 height 520
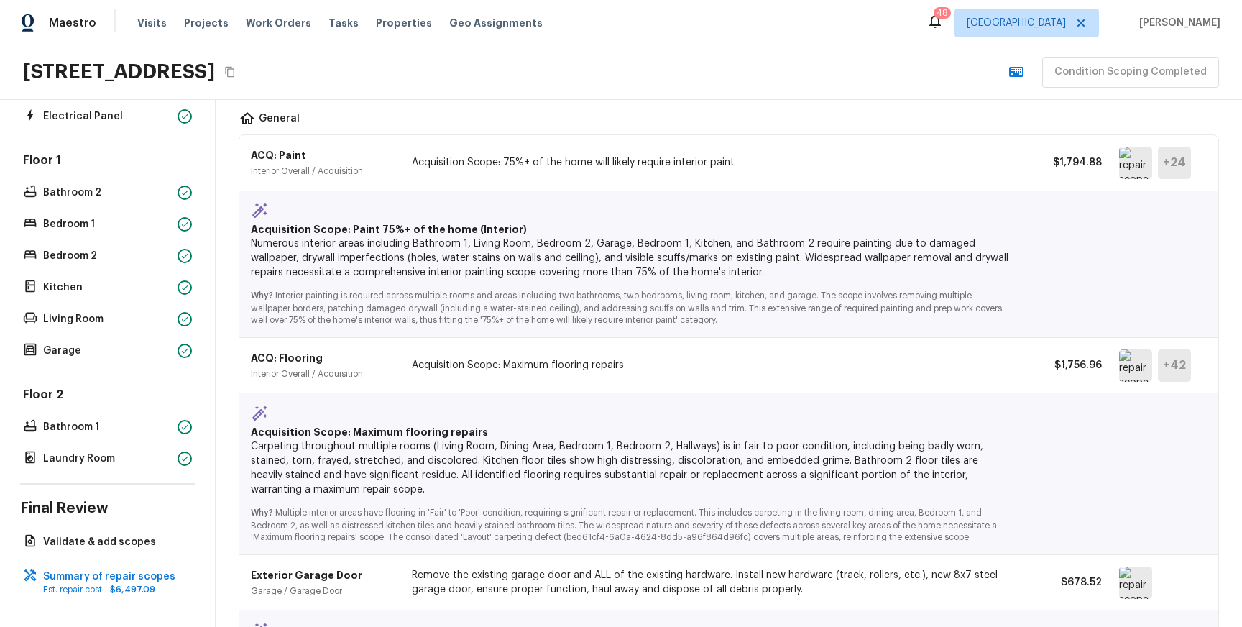
scroll to position [0, 0]
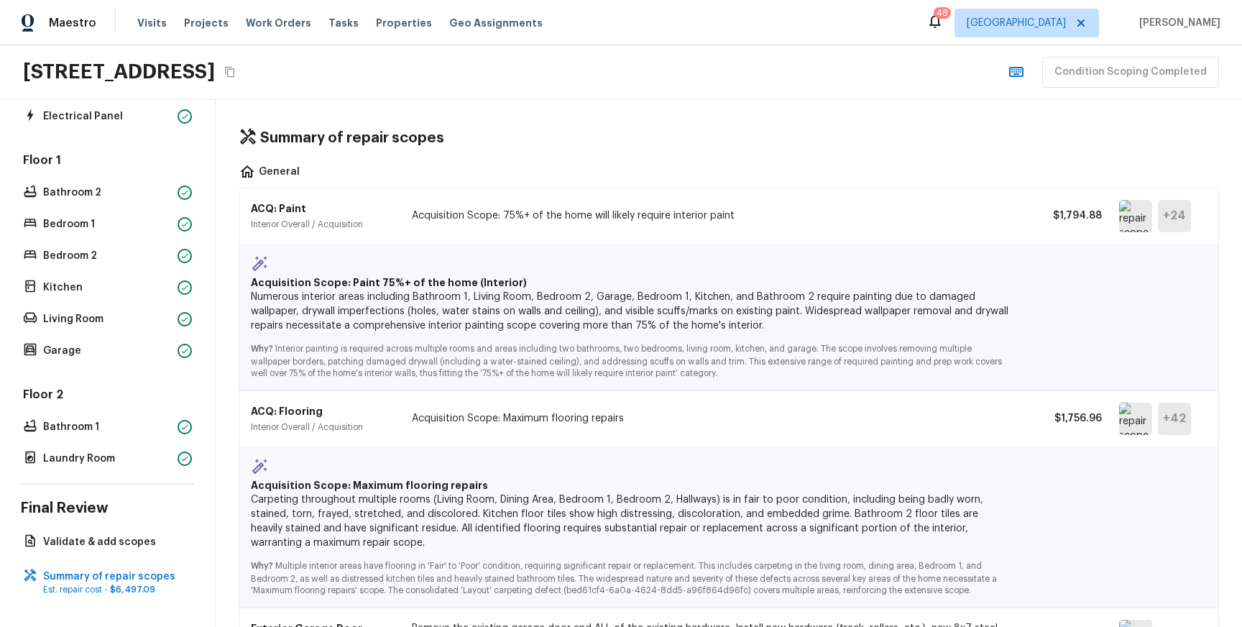
click at [1133, 218] on img at bounding box center [1135, 216] width 33 height 32
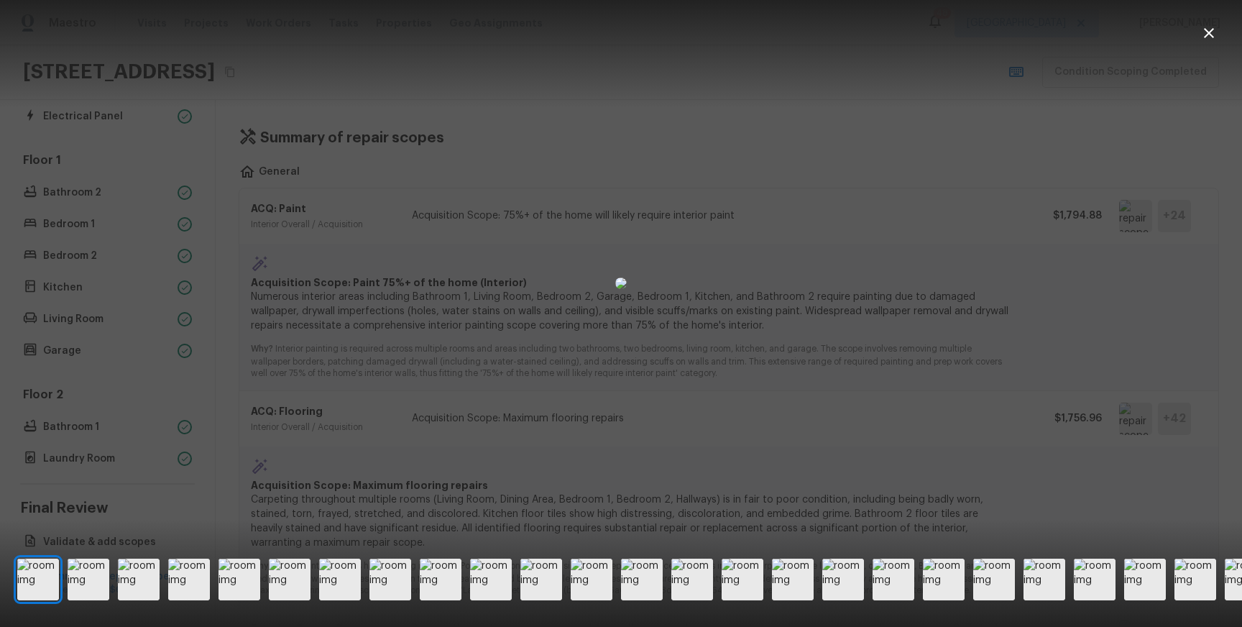
click at [999, 374] on div at bounding box center [621, 283] width 1242 height 520
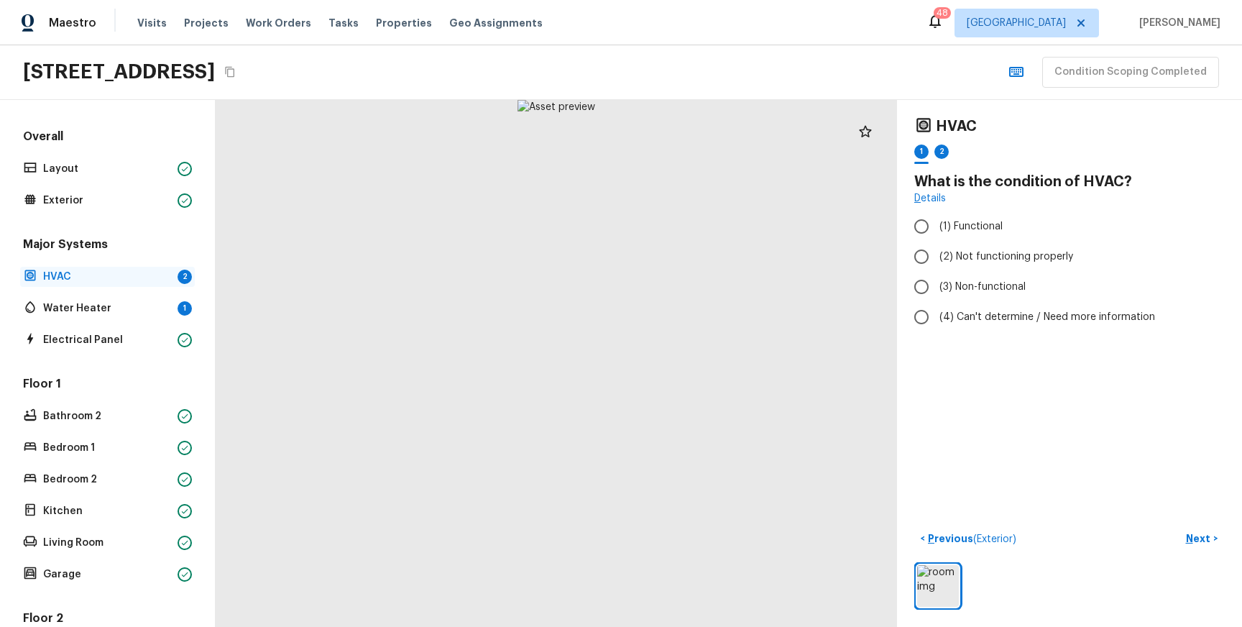
click at [132, 282] on p "HVAC" at bounding box center [107, 277] width 129 height 14
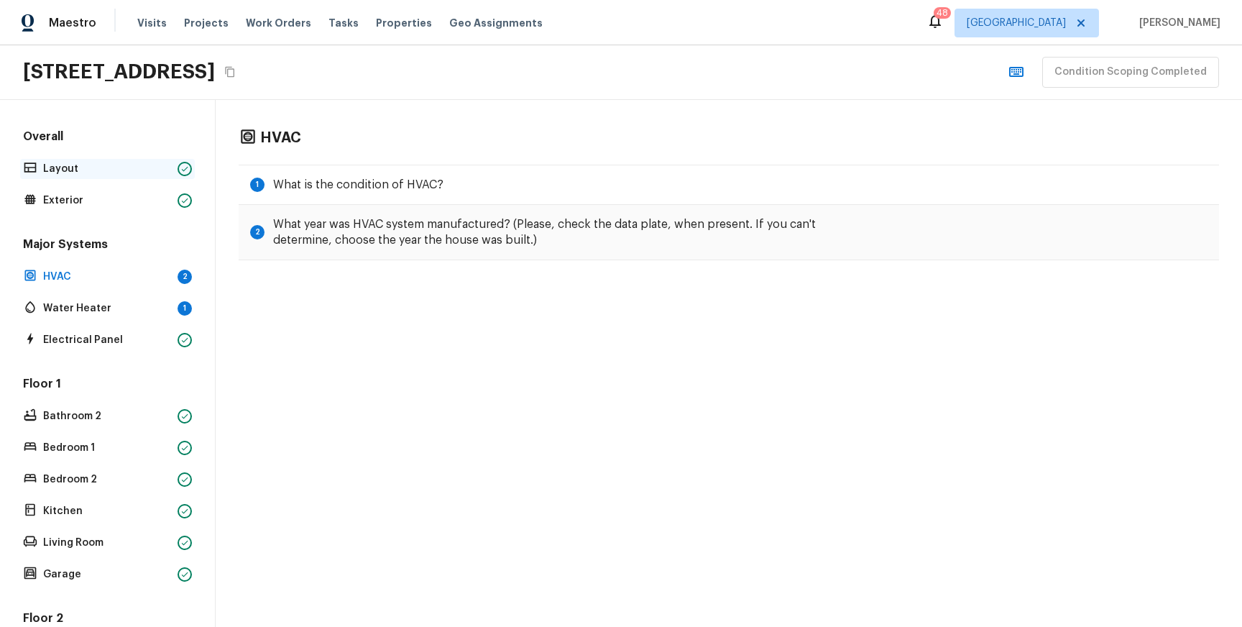
click at [121, 167] on p "Layout" at bounding box center [107, 169] width 129 height 14
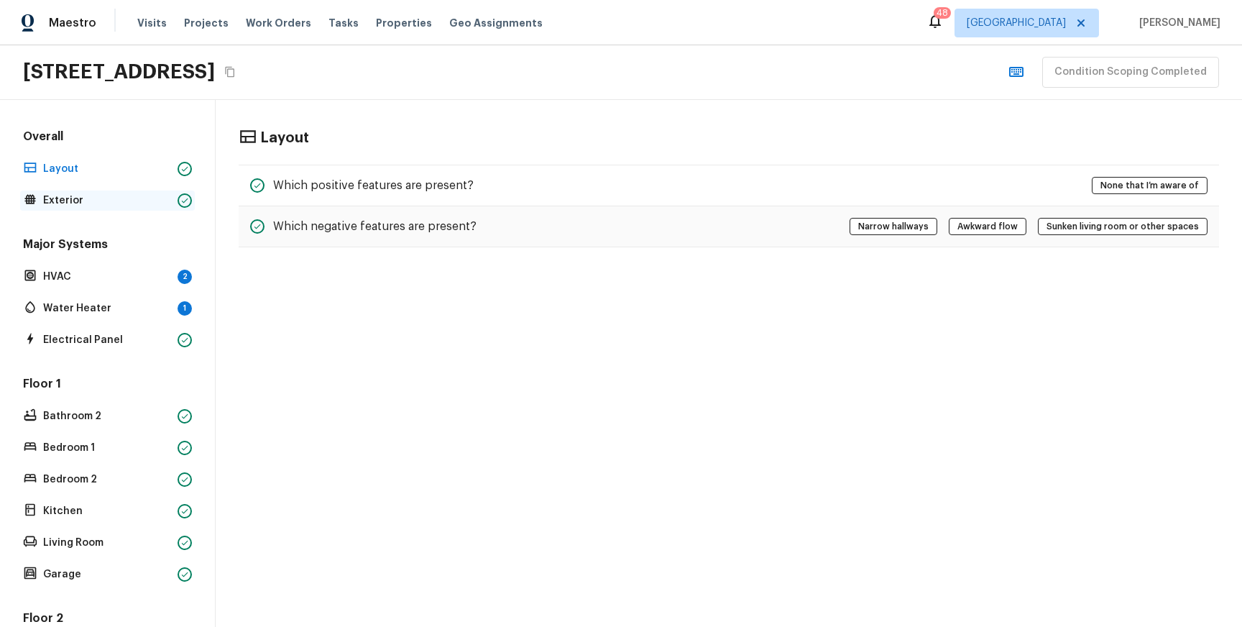
click at [111, 200] on p "Exterior" at bounding box center [107, 200] width 129 height 14
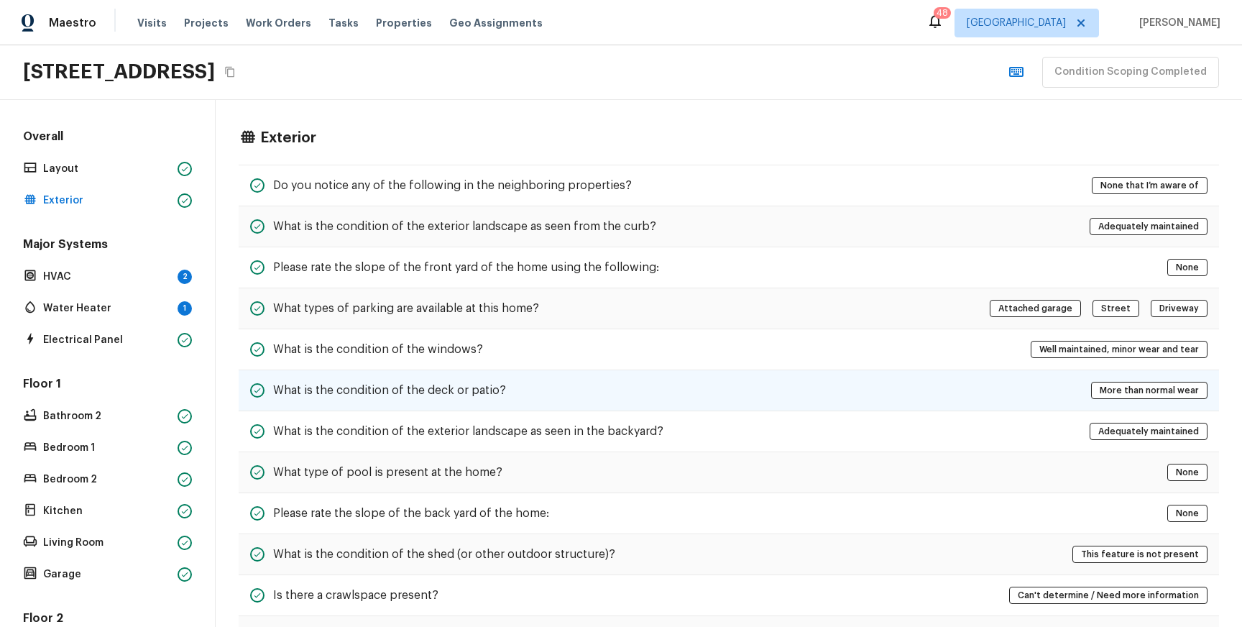
click at [507, 406] on div "What is the condition of the deck or patio? More than normal wear" at bounding box center [729, 390] width 980 height 41
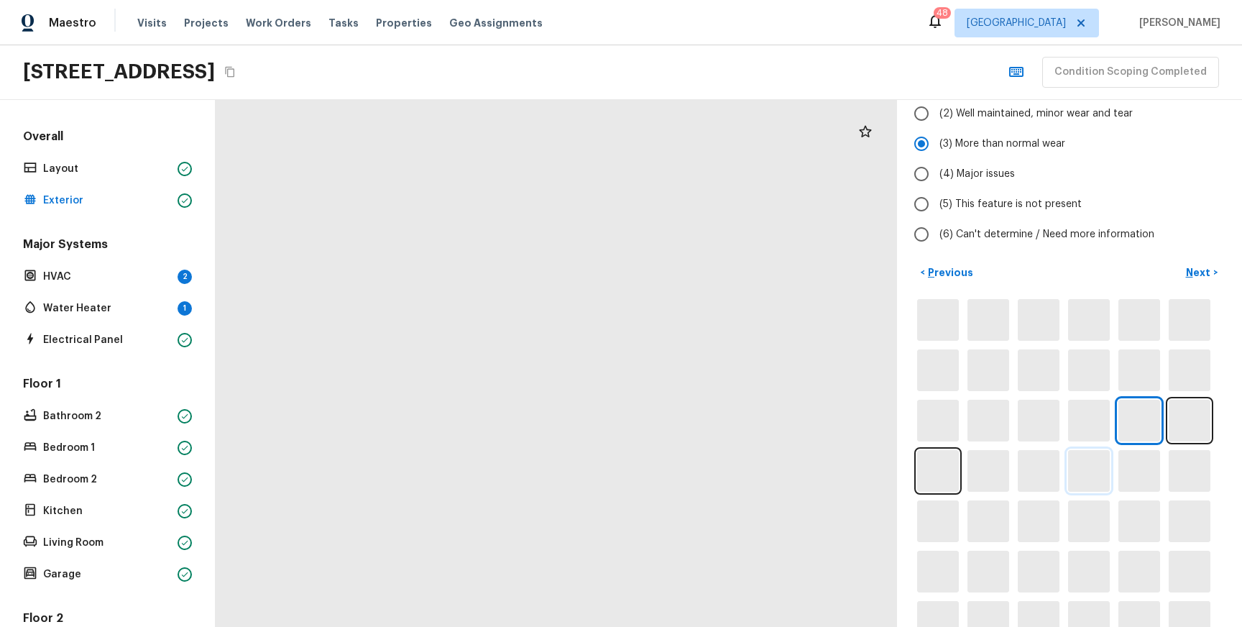
scroll to position [166, 0]
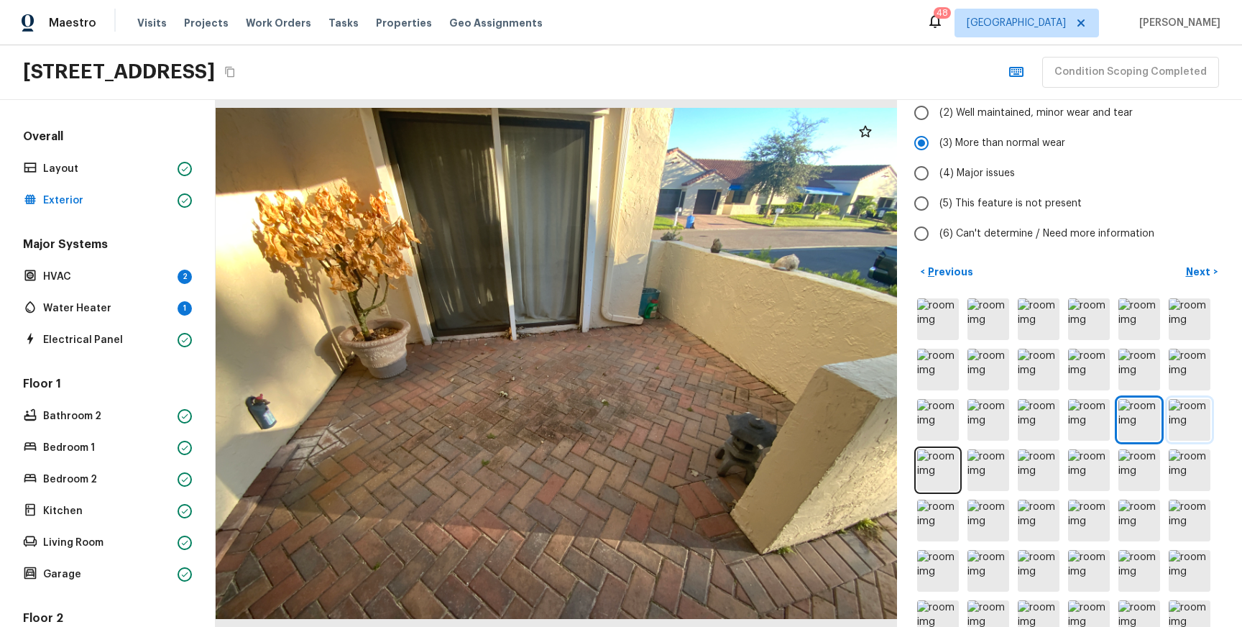
click at [1197, 425] on img at bounding box center [1190, 420] width 42 height 42
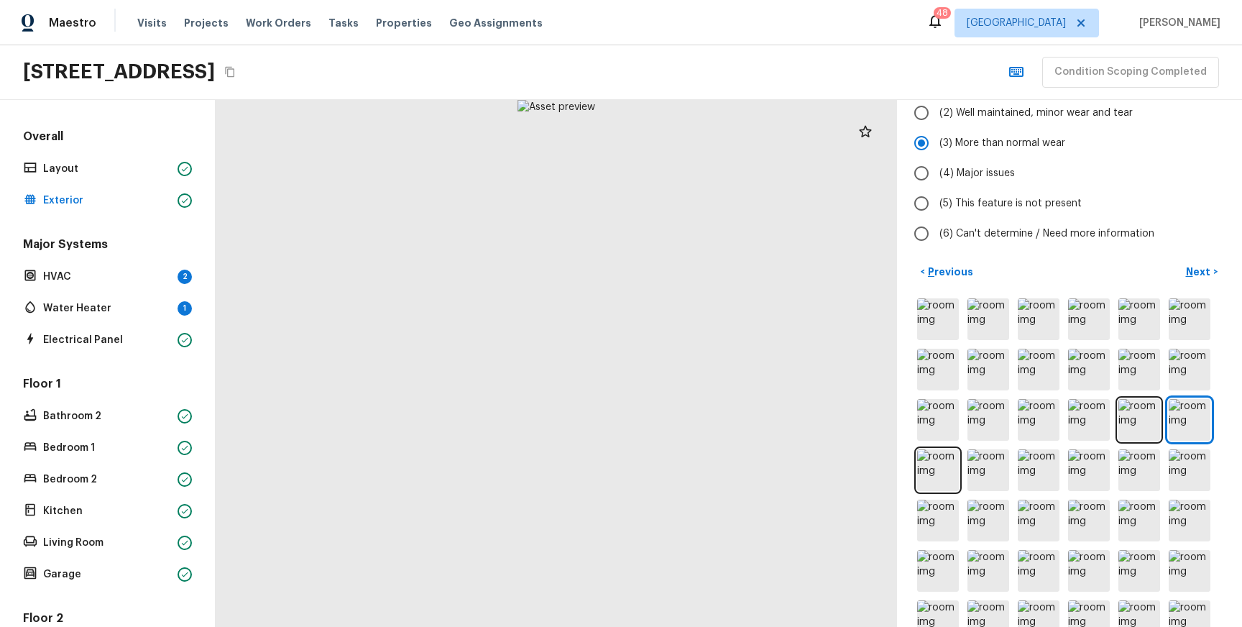
click at [1166, 423] on div at bounding box center [1069, 495] width 310 height 400
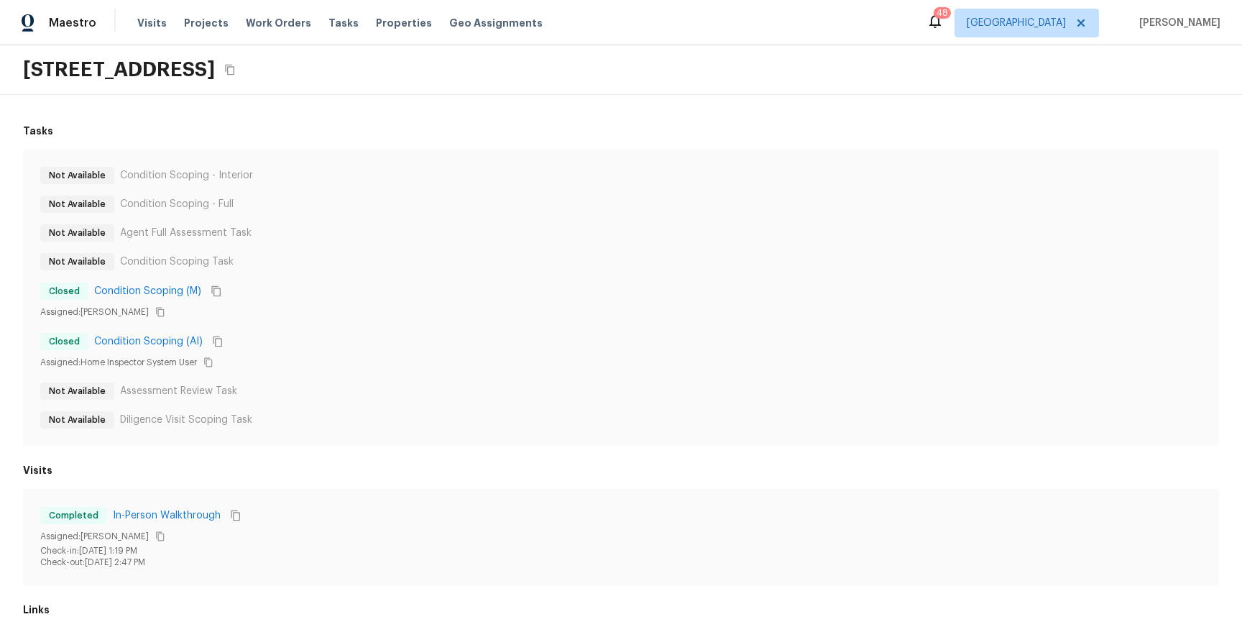
drag, startPoint x: 27, startPoint y: 66, endPoint x: 389, endPoint y: 74, distance: 361.6
click at [215, 74] on h2 "[STREET_ADDRESS]" at bounding box center [119, 70] width 192 height 26
copy h2 "[STREET_ADDRESS]"
